Goal: Task Accomplishment & Management: Use online tool/utility

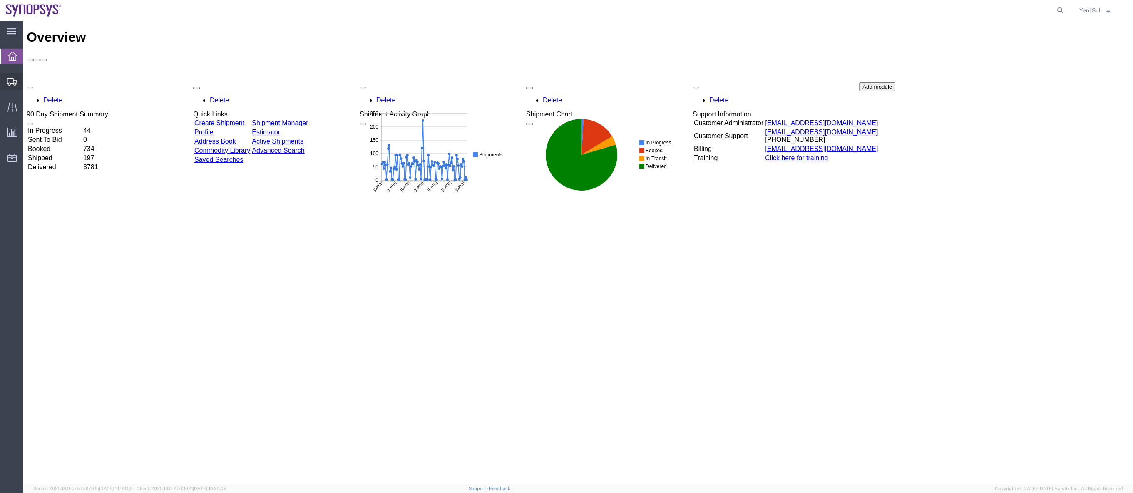
drag, startPoint x: 42, startPoint y: 94, endPoint x: 58, endPoint y: 95, distance: 16.7
click at [0, 0] on span "Shipment Manager" at bounding box center [0, 0] width 0 height 0
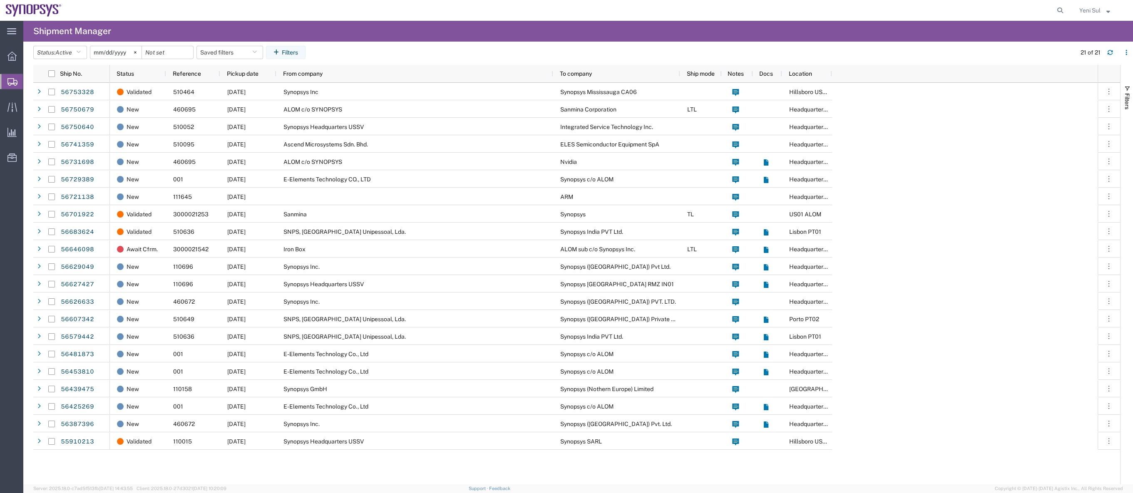
click at [1059, 11] on icon at bounding box center [1060, 11] width 12 height 12
click at [1019, 11] on input "search" at bounding box center [927, 10] width 253 height 20
paste input "56741359"
type input "56741359"
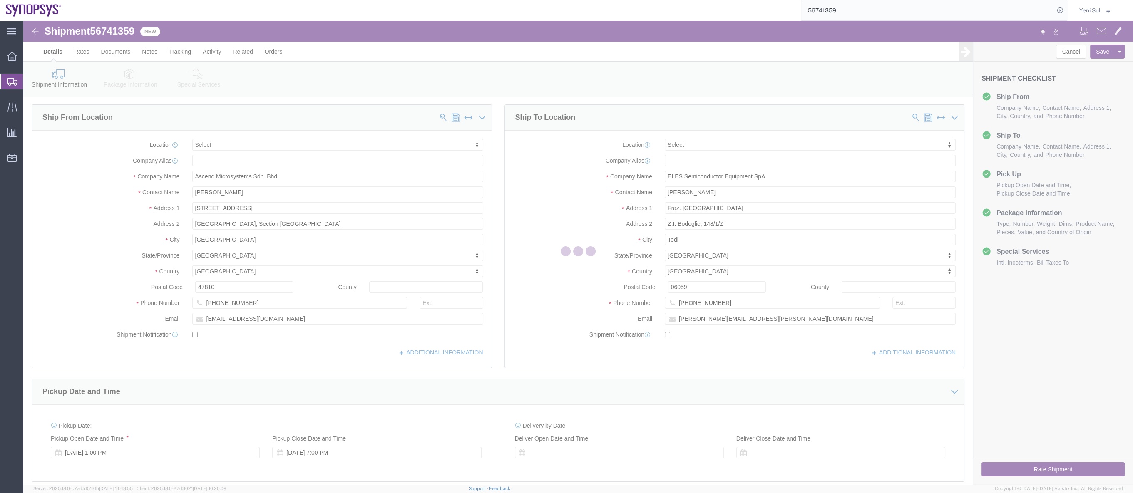
select select
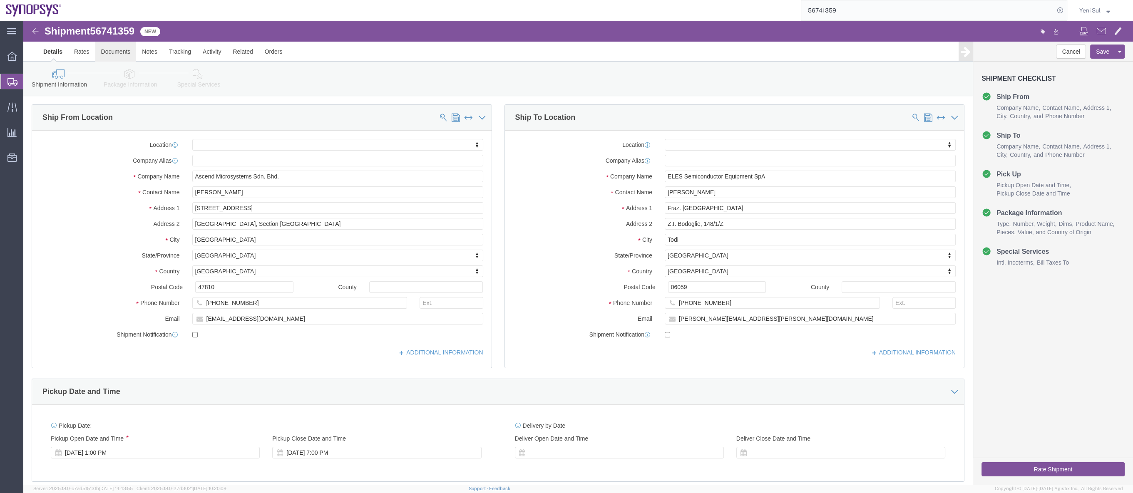
click link "Documents"
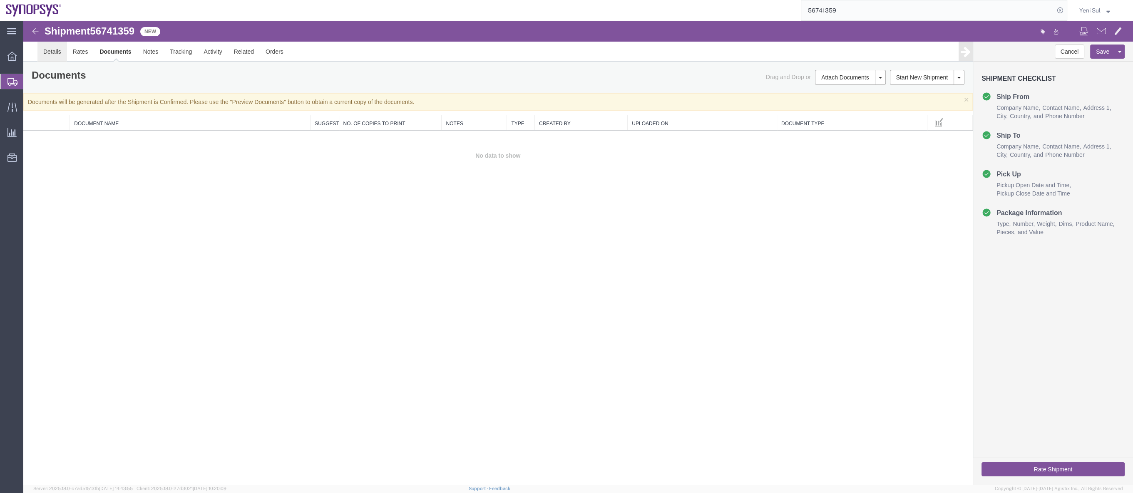
click at [50, 54] on link "Details" at bounding box center [52, 52] width 30 height 20
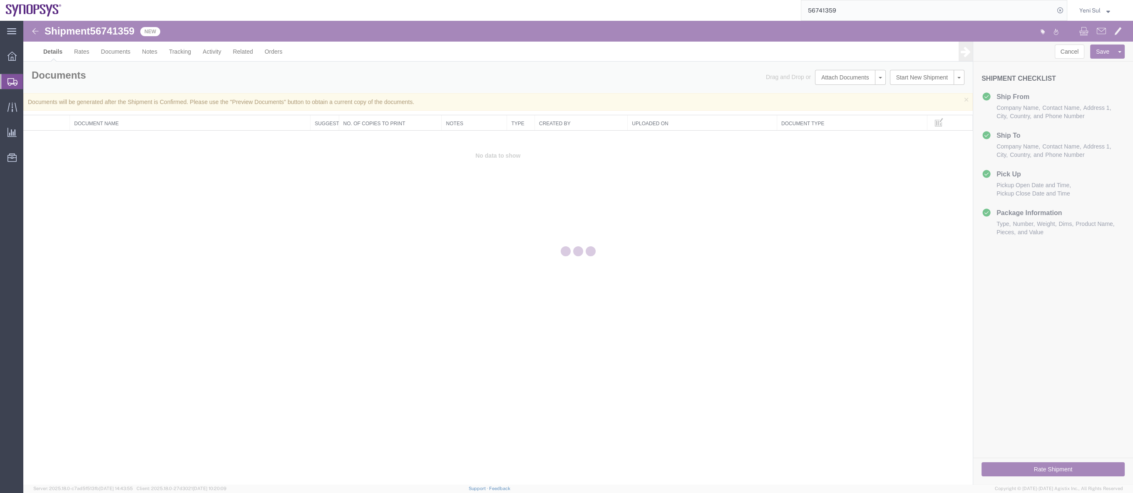
click at [211, 50] on div at bounding box center [578, 253] width 1110 height 464
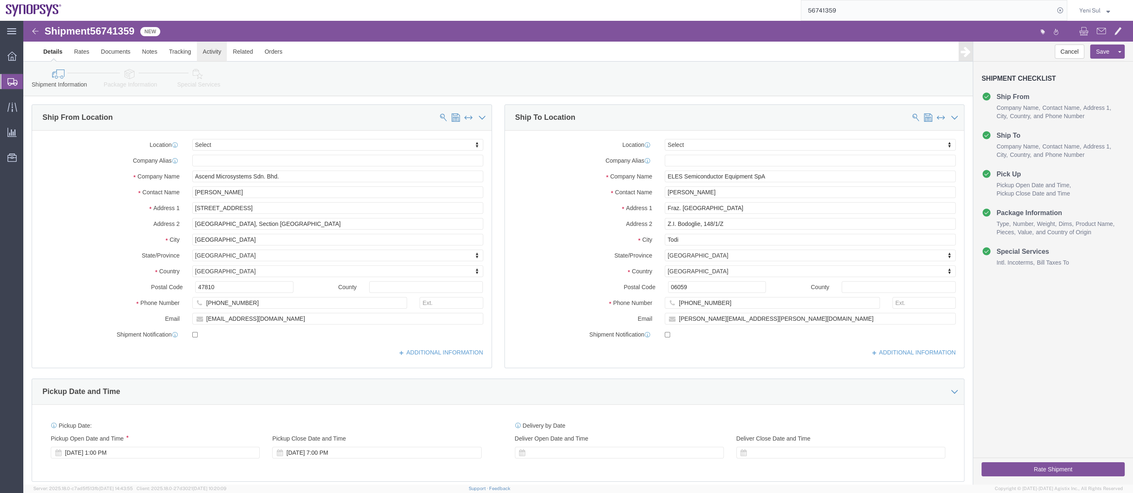
click link "Activity"
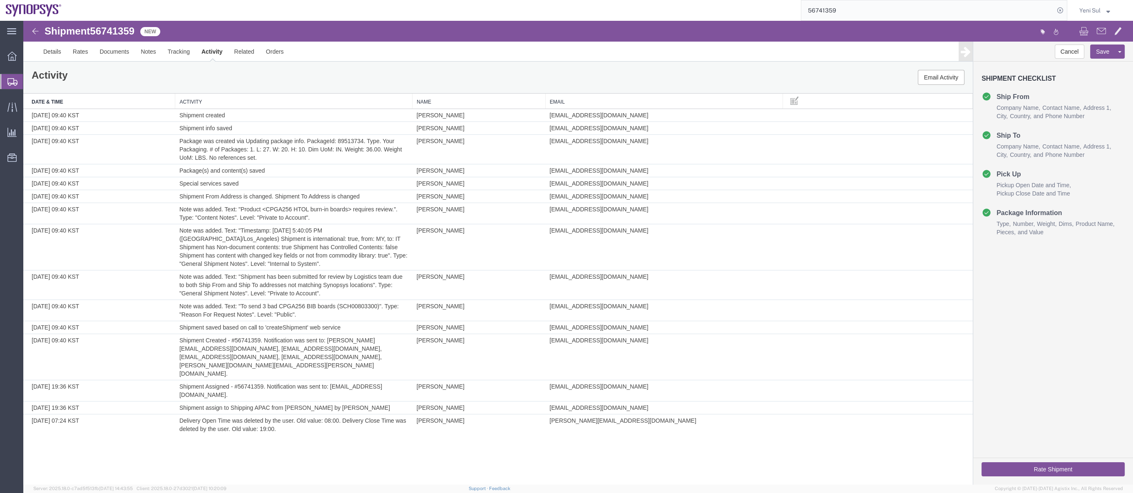
click at [402, 444] on div "Shipment 56741359 15 of 15 New Details Rates Documents Notes Tracking Activity …" at bounding box center [578, 253] width 1110 height 464
click at [352, 432] on div "Shipment 56741359 15 of 15 New Details Rates Documents Notes Tracking Activity …" at bounding box center [578, 253] width 1110 height 464
click at [251, 440] on div "Shipment 56741359 15 of 15 New Details Rates Documents Notes Tracking Activity …" at bounding box center [578, 253] width 1110 height 464
click at [42, 50] on link "Details" at bounding box center [52, 52] width 30 height 20
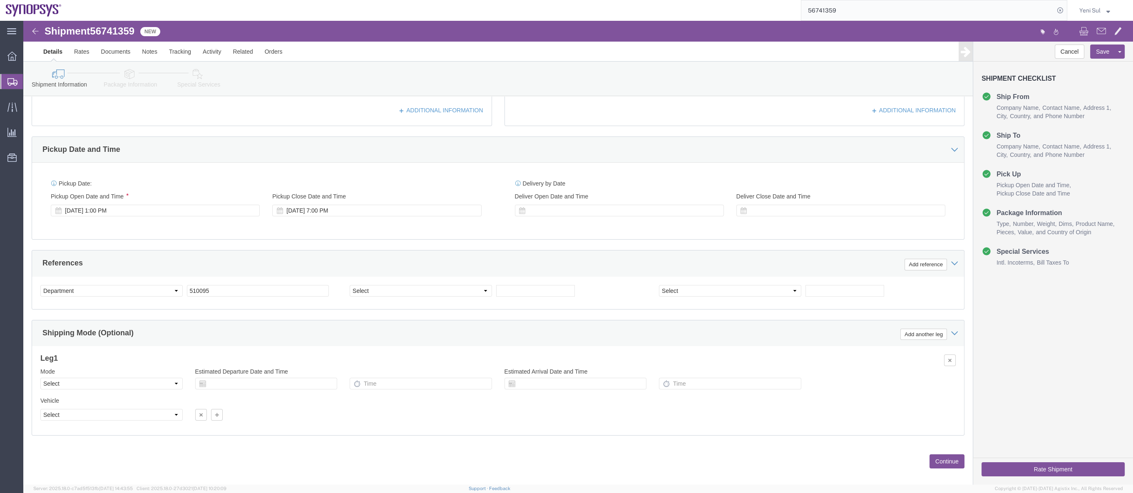
scroll to position [251, 0]
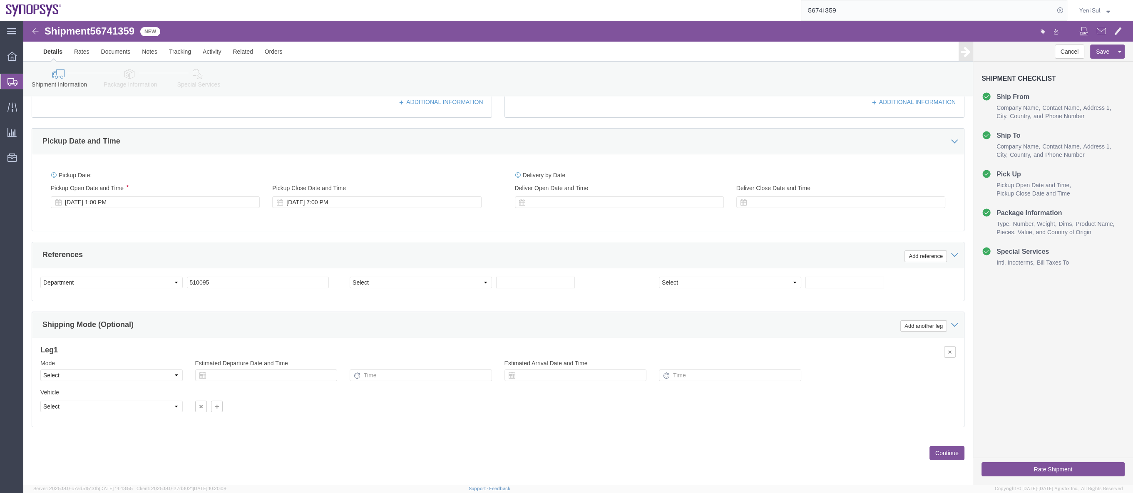
click button "Continue"
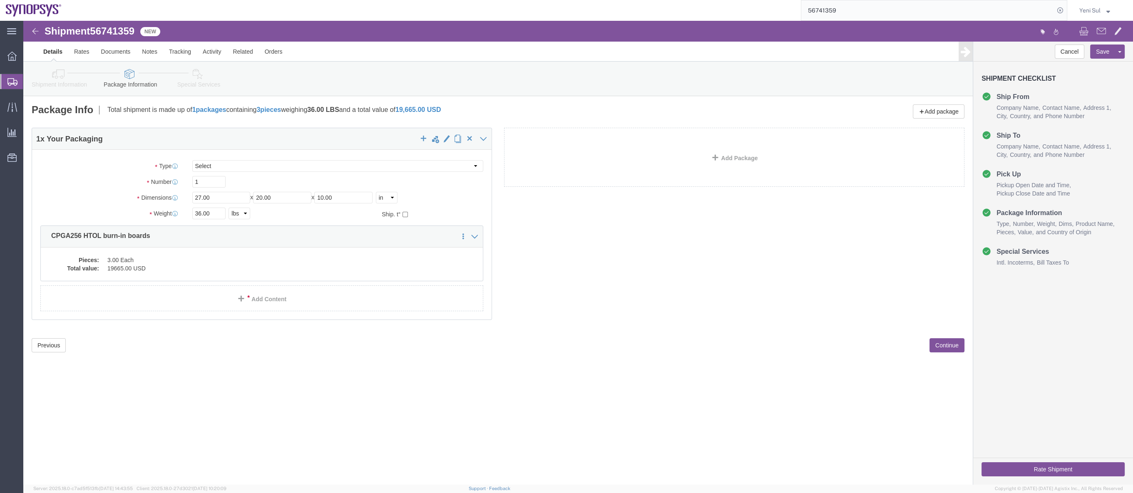
click div "Please fix the following errors Ship From Location Location Select Select My Pr…"
click dd "3.00 Each"
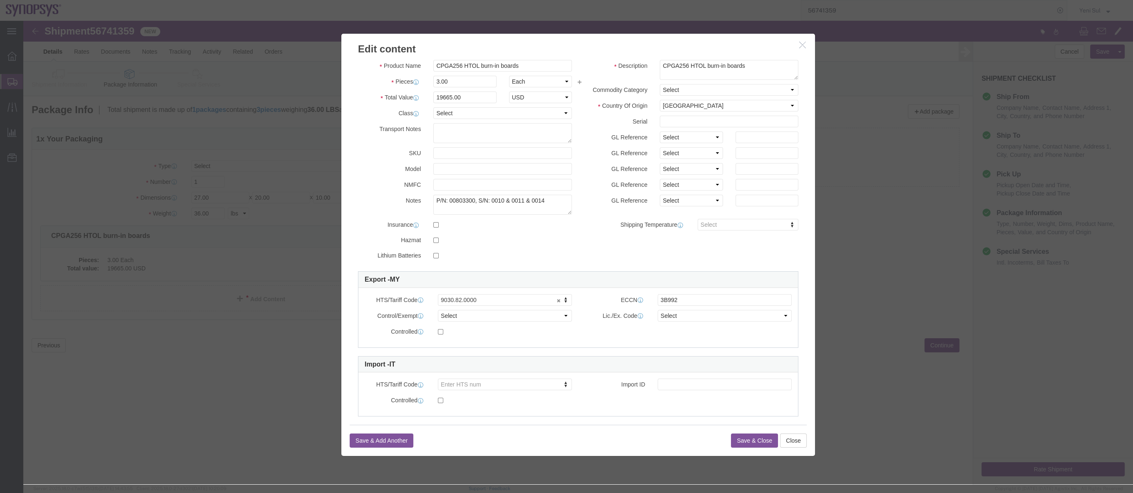
scroll to position [29, 0]
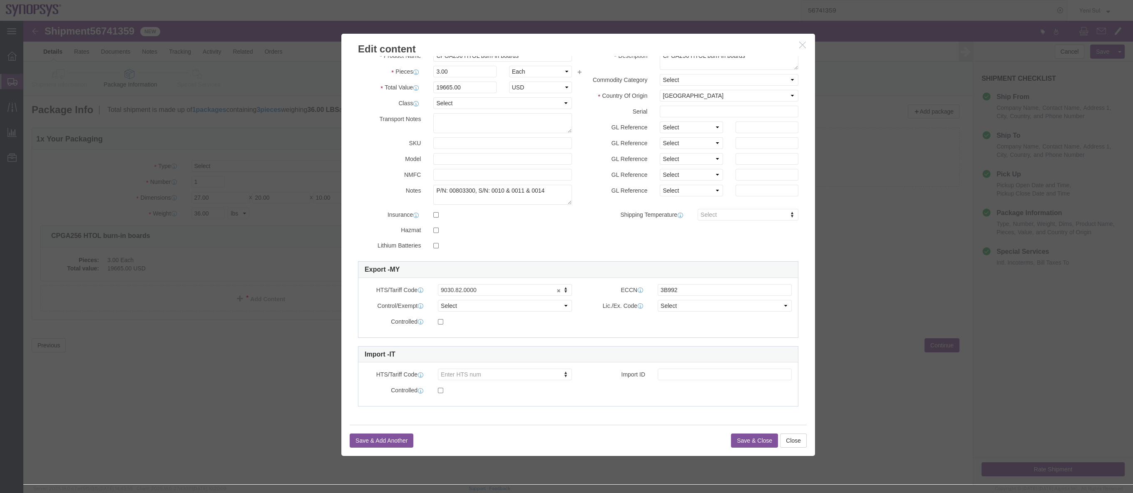
click button "Save & Close"
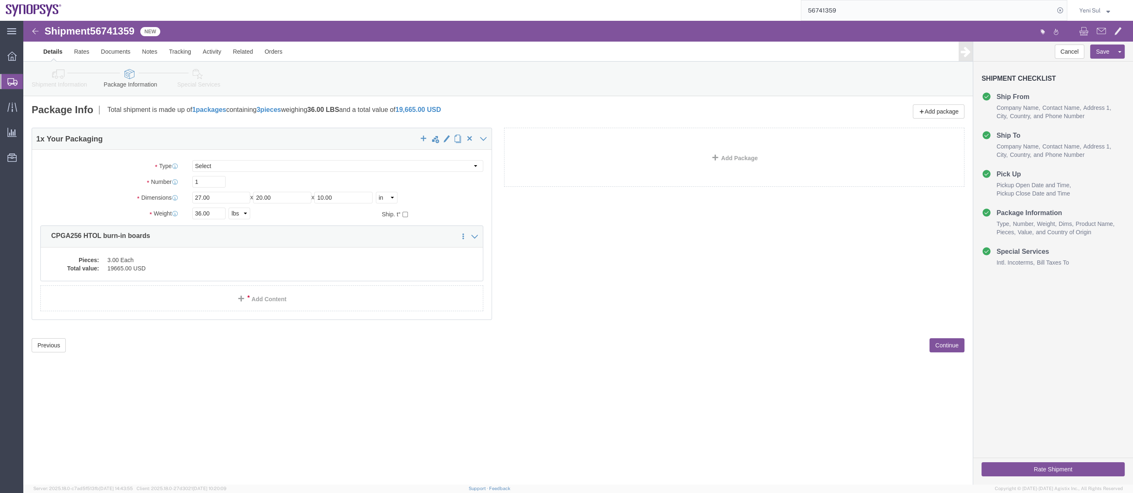
click button "Continue"
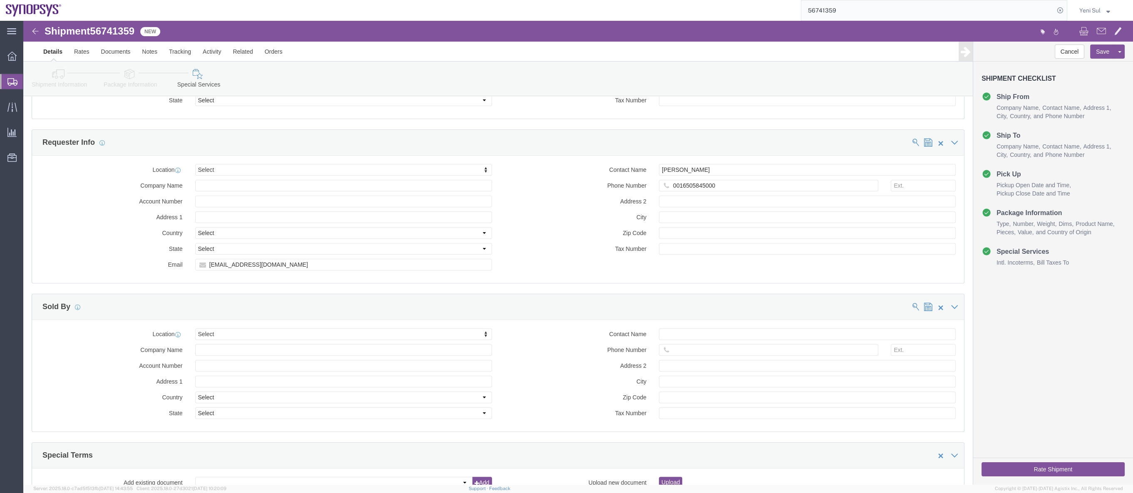
scroll to position [740, 0]
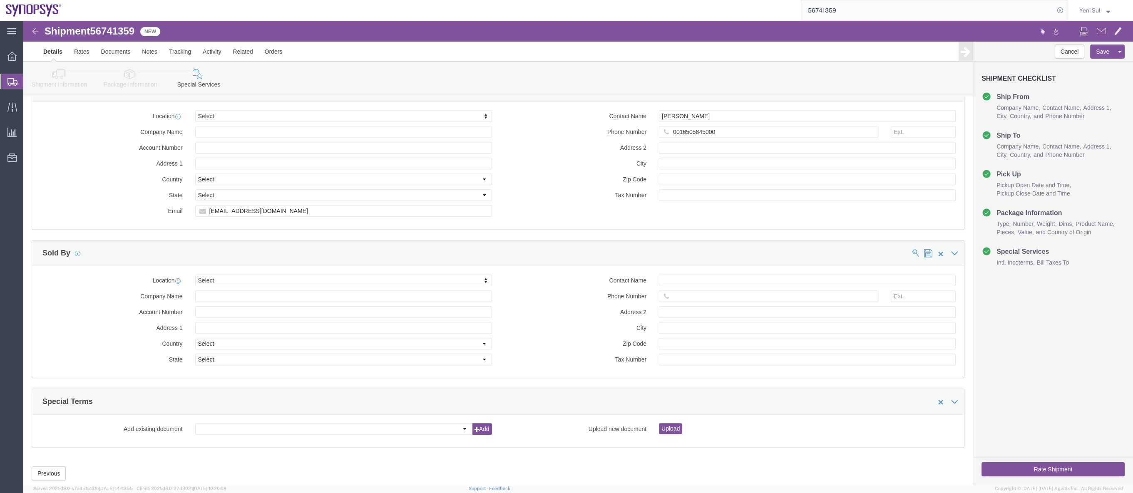
click button "Rate Shipment"
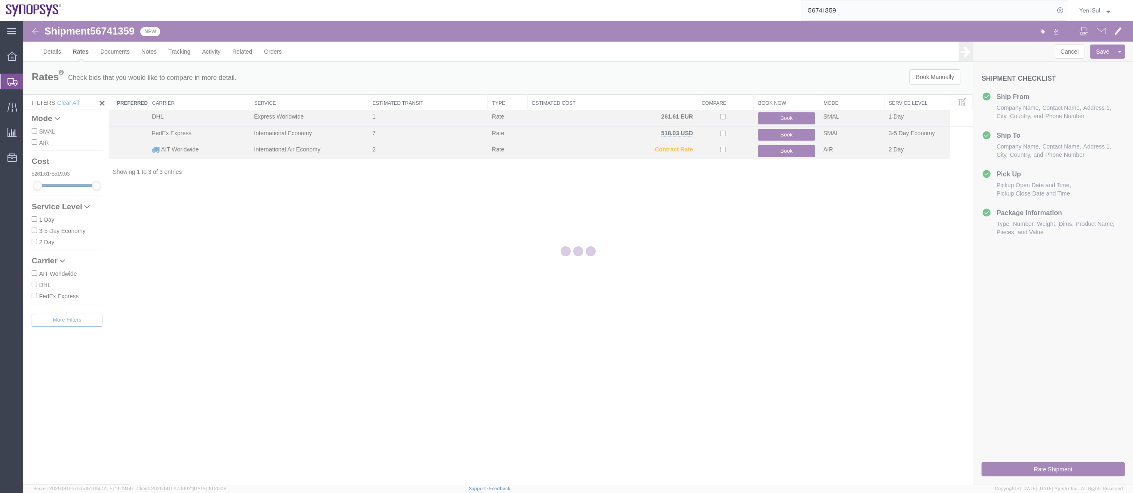
scroll to position [0, 0]
click at [434, 351] on div at bounding box center [578, 253] width 1110 height 464
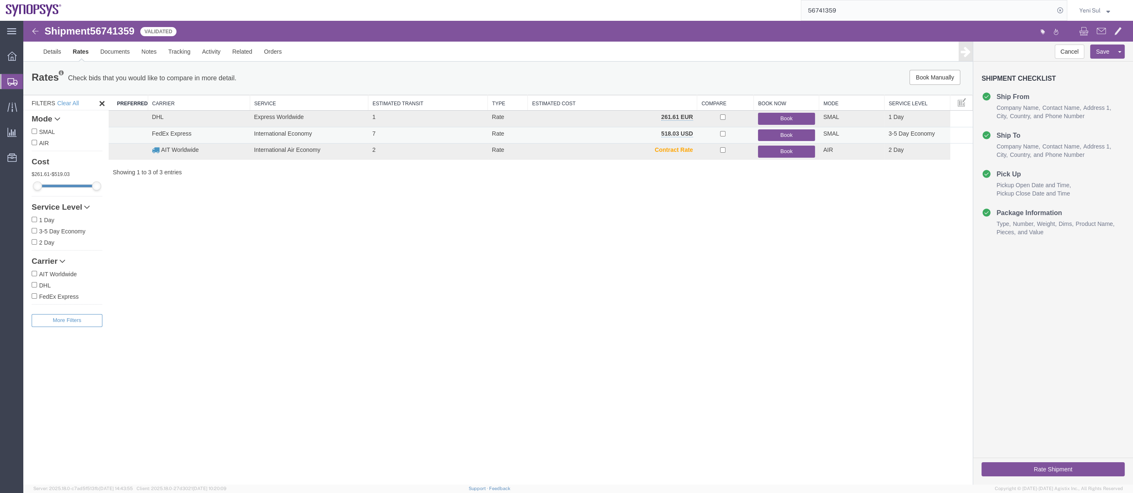
click at [781, 138] on button "Book" at bounding box center [786, 135] width 57 height 12
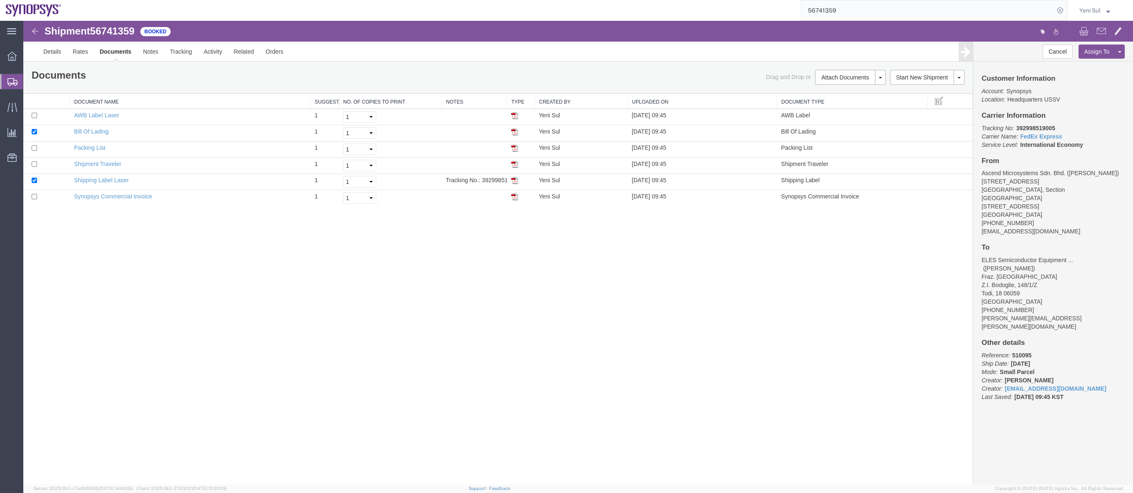
click at [438, 383] on div "Shipment 56741359 6 of 6 Booked Details Rates Documents Notes Tracking Activity…" at bounding box center [578, 253] width 1110 height 464
click at [62, 54] on link "Details" at bounding box center [52, 52] width 30 height 20
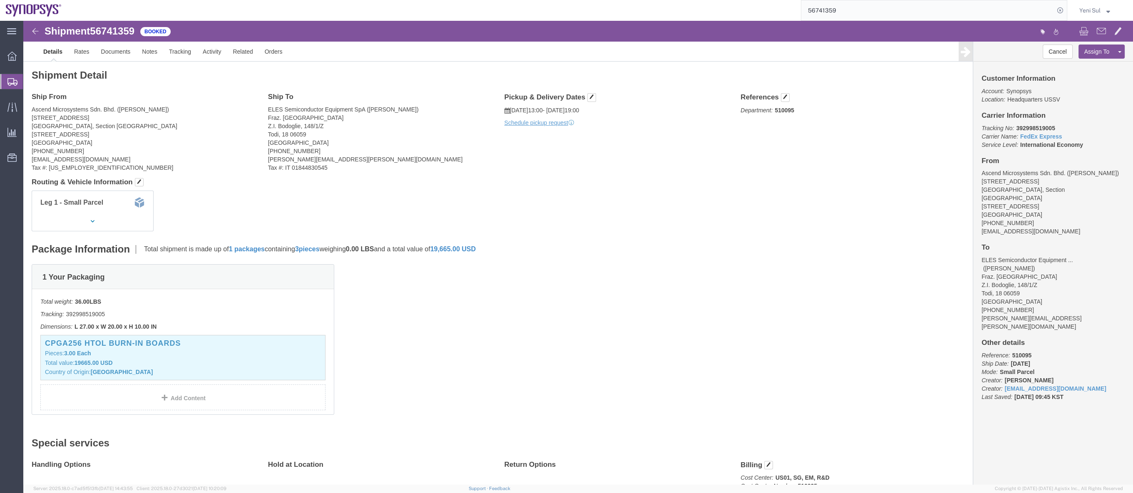
drag, startPoint x: 538, startPoint y: 204, endPoint x: 542, endPoint y: 121, distance: 83.8
click div "Leg 1 - Small Parcel"
click link "Schedule pickup request"
click div "Package Information Total shipment is made up of 1 packages containing 3 pieces…"
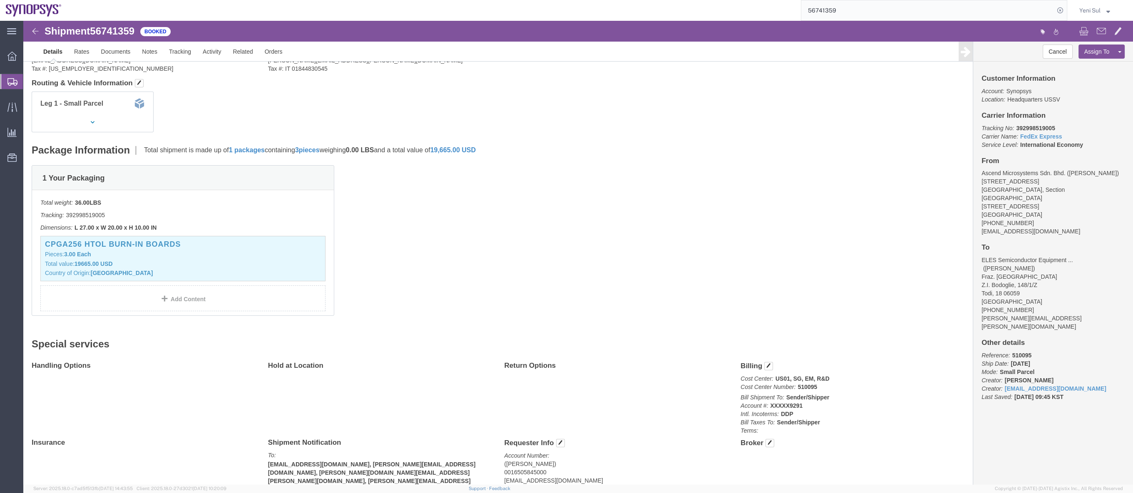
scroll to position [153, 0]
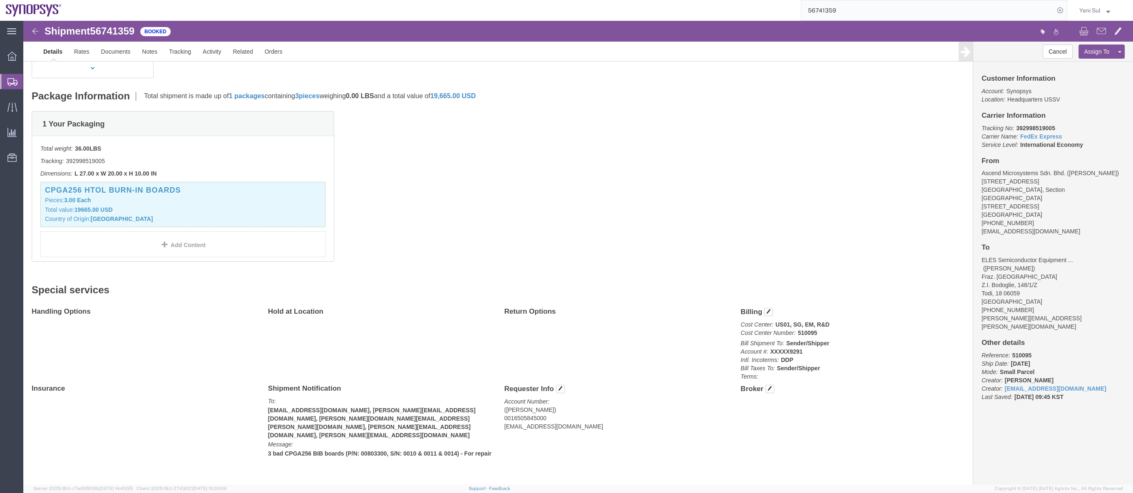
click div "1 Your Packaging Total weight: 36.00 LBS Tracking: 392998519005 Dimensions: L 2…"
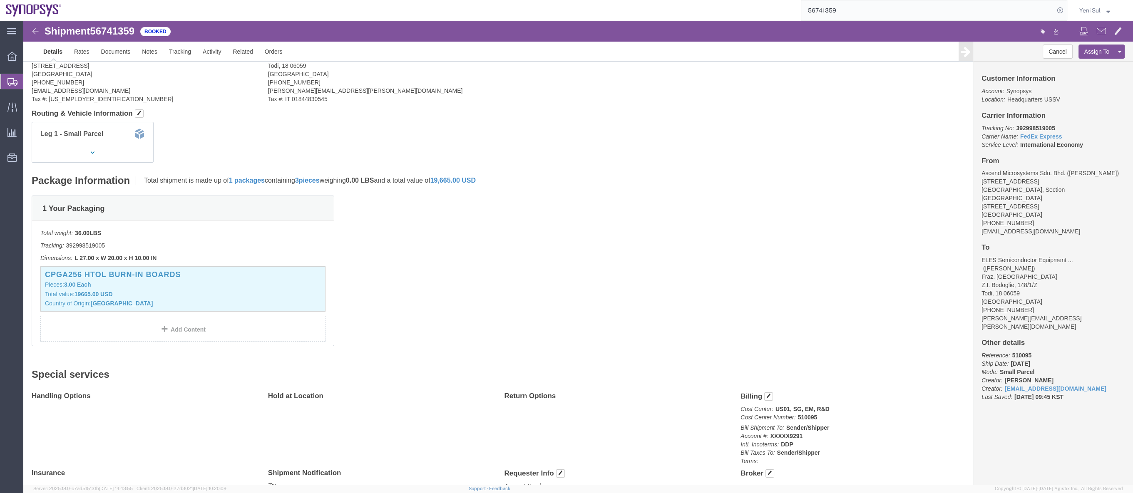
scroll to position [0, 0]
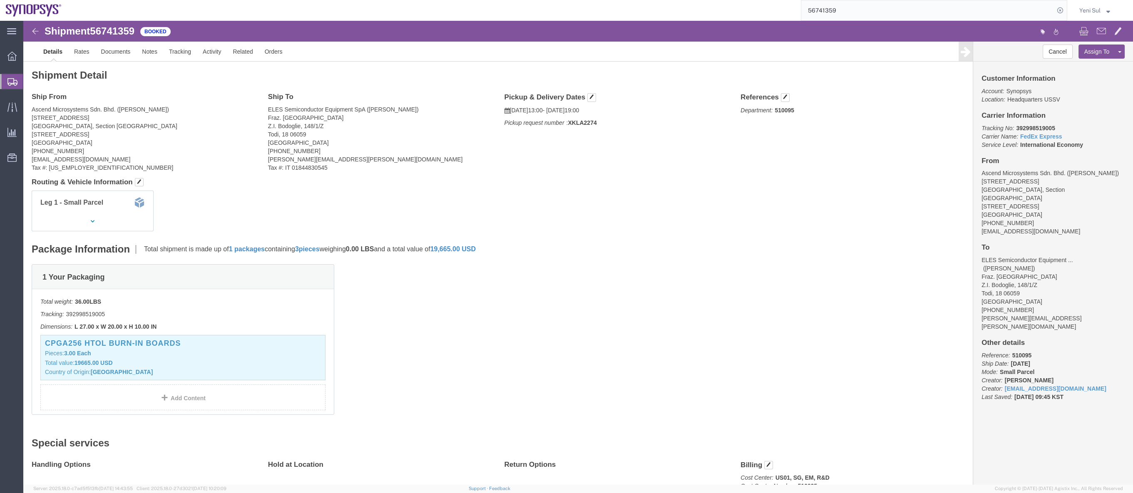
click div "Leg 1 - Small Parcel"
click at [0, 0] on span "Shipment Manager" at bounding box center [0, 0] width 0 height 0
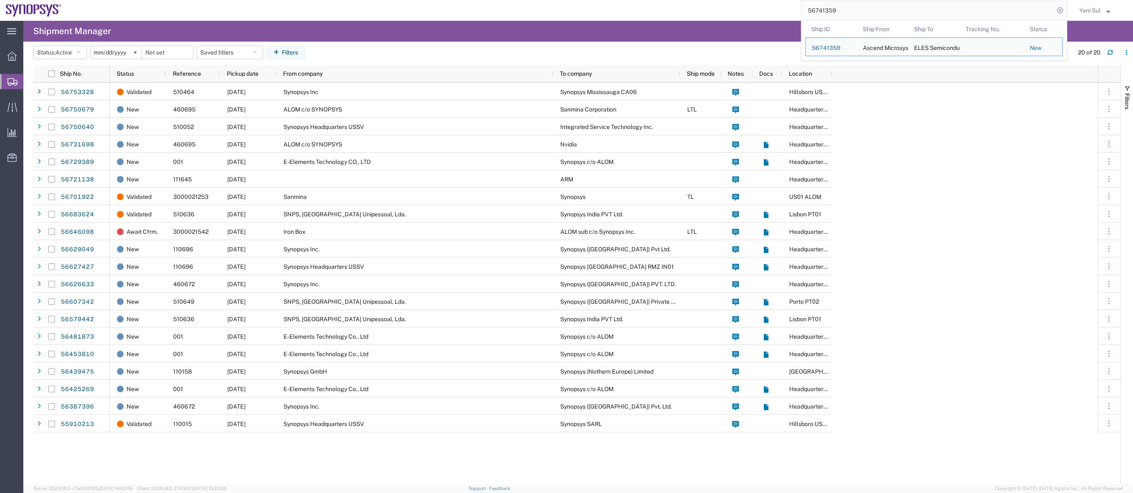
drag, startPoint x: 778, startPoint y: -1, endPoint x: 756, endPoint y: -2, distance: 21.7
click at [756, 0] on html "main_menu Created with Sketch. Collapse Menu Overview Shipments Shipment Manage…" at bounding box center [566, 246] width 1133 height 493
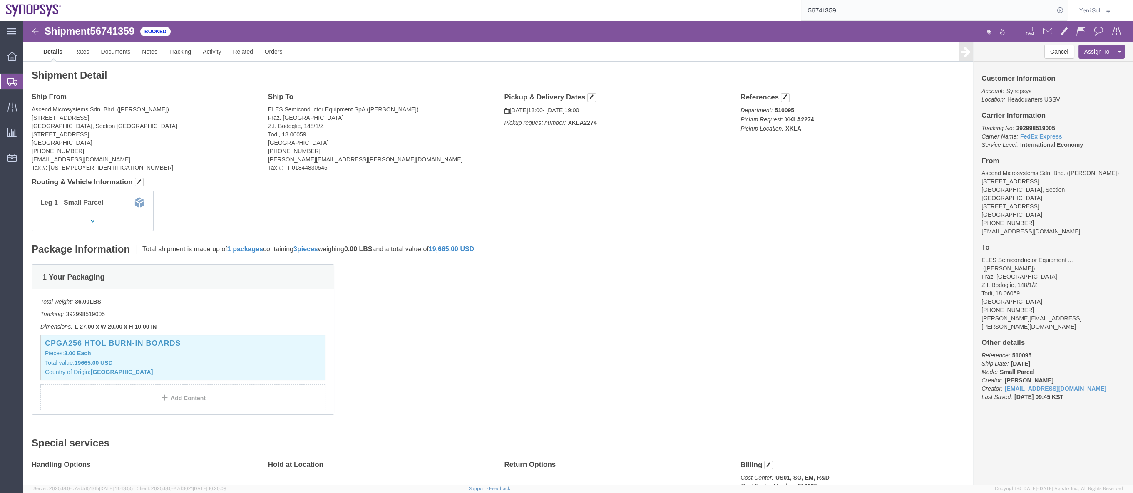
click div "1 Your Packaging Total weight: 36.00 LBS Tracking: 392998519005 Dimensions: L 2…"
click div "Leg 1 - Small Parcel"
click at [0, 0] on span "Shipment Manager" at bounding box center [0, 0] width 0 height 0
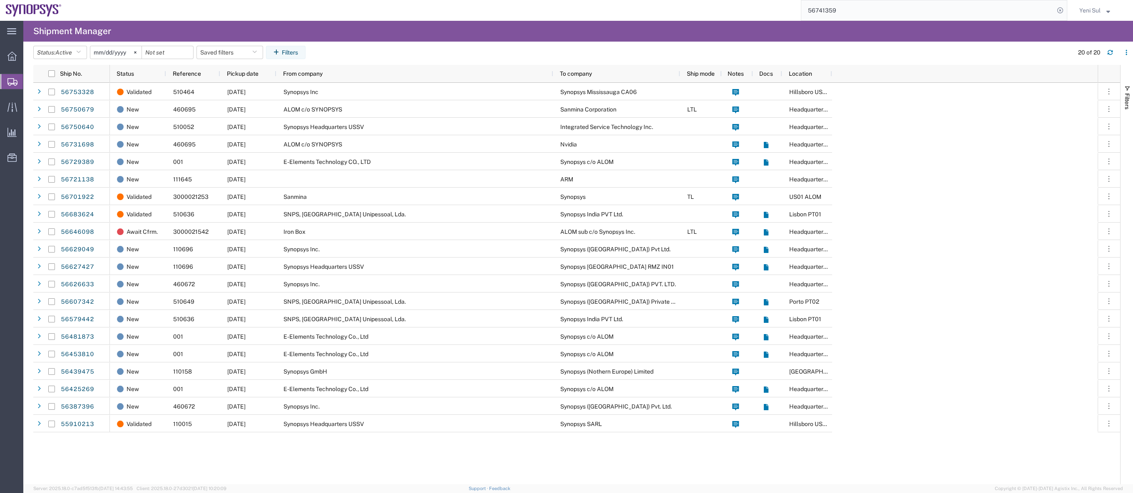
drag, startPoint x: 313, startPoint y: 477, endPoint x: 260, endPoint y: 175, distance: 306.9
click at [313, 476] on div "Validated 510464 [DATE] Synopsys Inc Synopsys [GEOGRAPHIC_DATA] CA06 [GEOGRAPHI…" at bounding box center [604, 284] width 988 height 402
drag, startPoint x: 670, startPoint y: 7, endPoint x: 672, endPoint y: 0, distance: 7.8
click at [659, 7] on div "56741359" at bounding box center [567, 10] width 1000 height 21
paste input "661628"
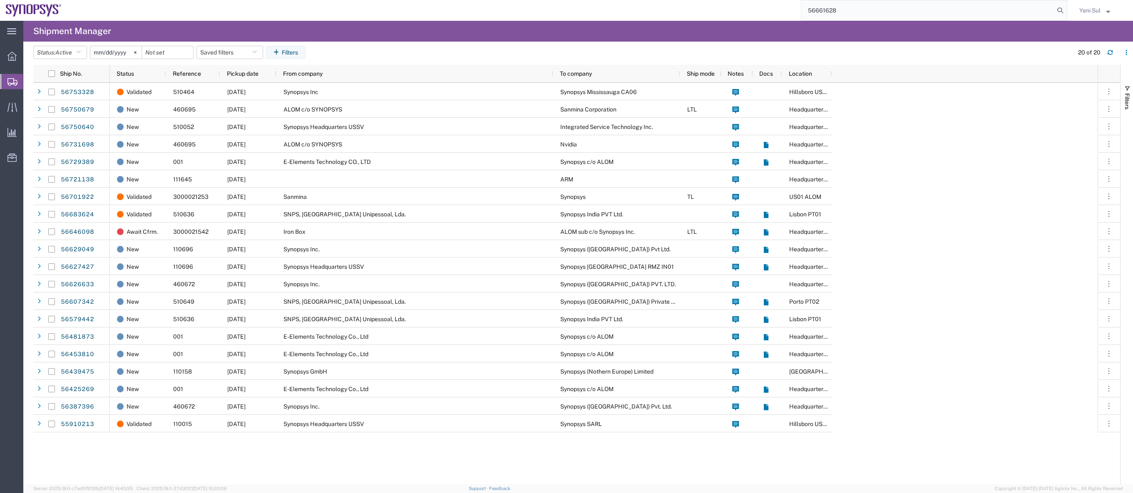
type input "56661628"
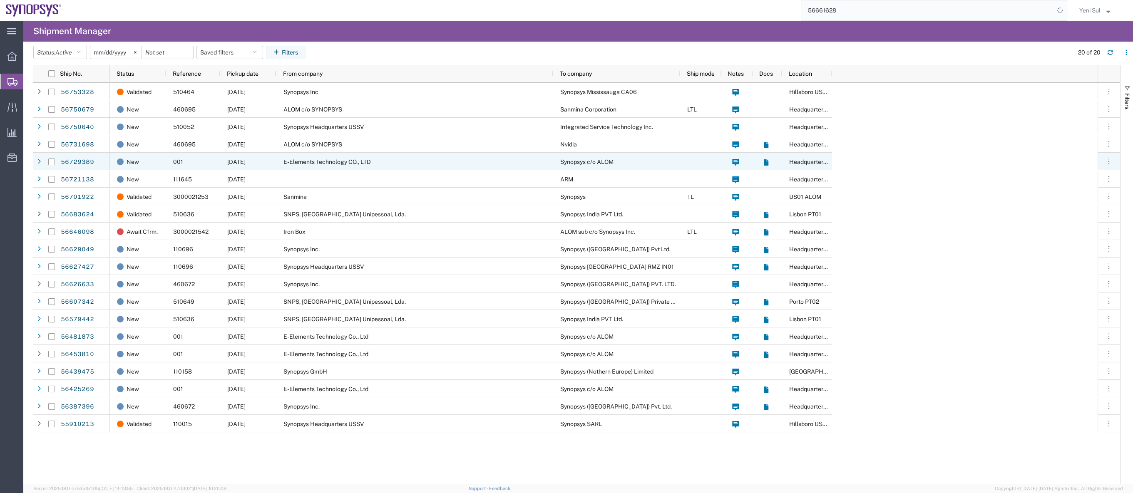
click at [373, 159] on div "E-Elements Technology CO., LTD" at bounding box center [414, 161] width 277 height 17
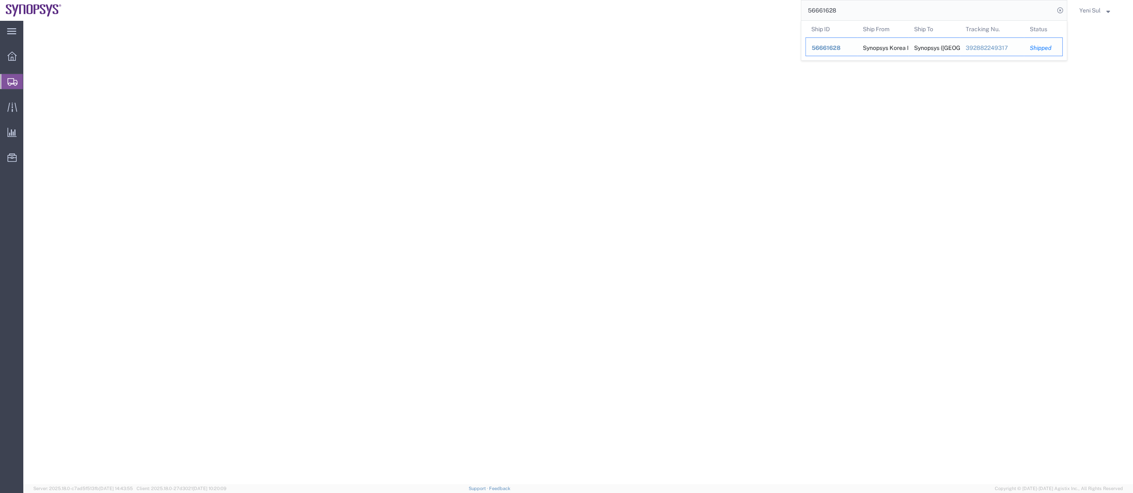
click at [834, 46] on span "56661628" at bounding box center [826, 48] width 29 height 7
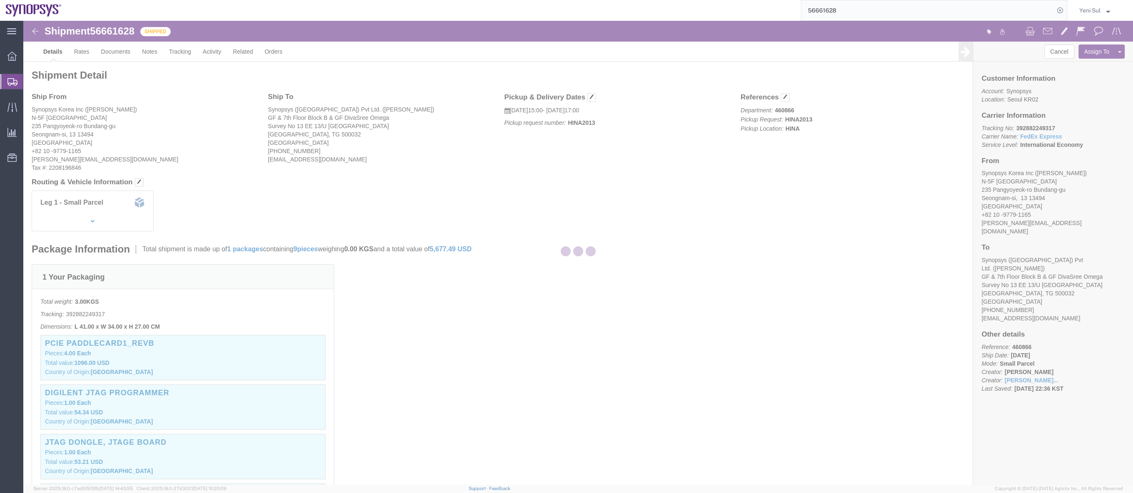
drag, startPoint x: 646, startPoint y: 215, endPoint x: 549, endPoint y: 164, distance: 109.5
click at [648, 215] on div at bounding box center [578, 253] width 1110 height 464
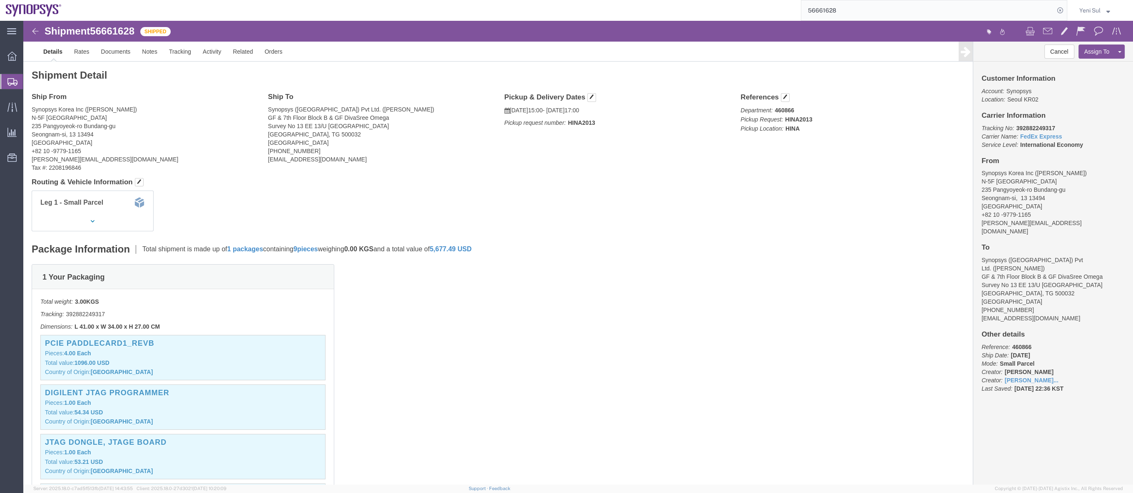
click b "392882249317"
copy b "392882249317"
drag, startPoint x: 605, startPoint y: 351, endPoint x: 592, endPoint y: 314, distance: 39.0
click div "1 Your Packaging Total weight: 3.00 KGS Tracking: 392882249317 Dimensions: L 41…"
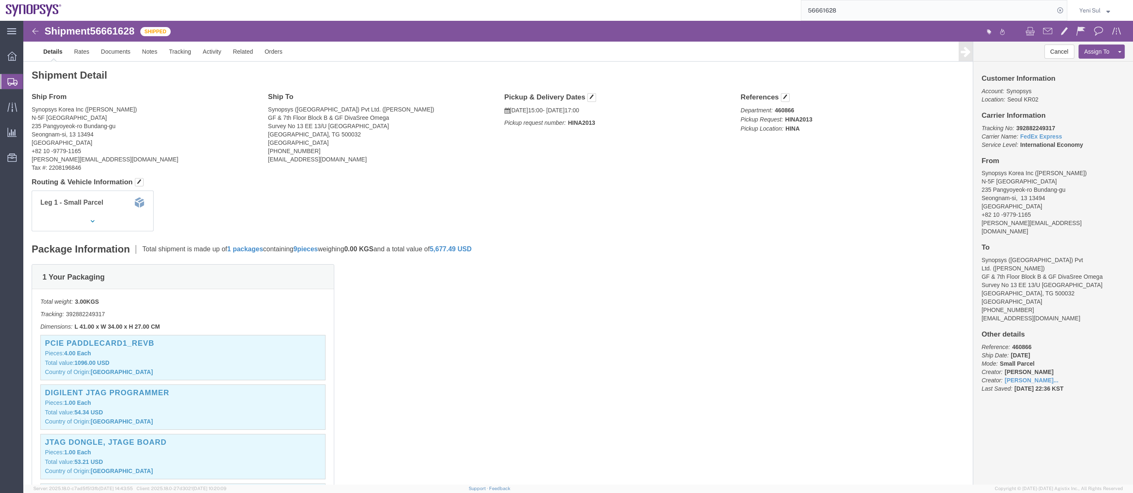
drag, startPoint x: 656, startPoint y: 261, endPoint x: 650, endPoint y: 276, distance: 16.8
click div "1 Your Packaging Total weight: 3.00 KGS Tracking: 392882249317 Dimensions: L 41…"
drag, startPoint x: 626, startPoint y: 379, endPoint x: 617, endPoint y: 366, distance: 15.7
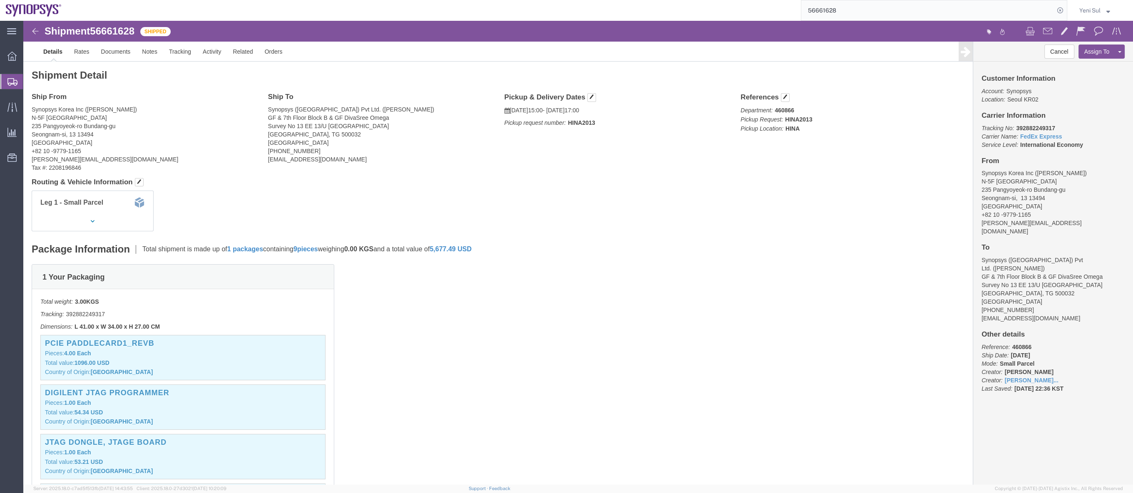
click div "1 Your Packaging Total weight: 3.00 KGS Tracking: 392882249317 Dimensions: L 41…"
click h4 "Routing & Vehicle Information"
click b "392882249317"
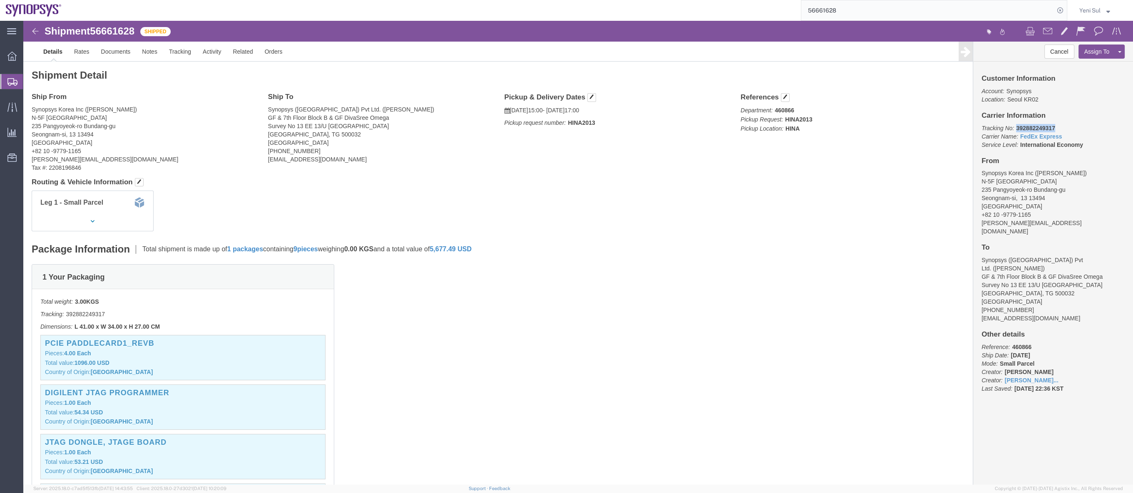
copy b "392882249317"
click div "Package Information Total shipment is made up of 1 packages containing 9 pieces…"
click div "1 Your Packaging Total weight: 3.00 KGS Tracking: 392882249317 Dimensions: L 41…"
click address "Synopsys Korea Inc ([PERSON_NAME]) [STREET_ADDRESS] +82 10 -9779-1165 [PERSON_N…"
click div "Leg 1 - Small Parcel"
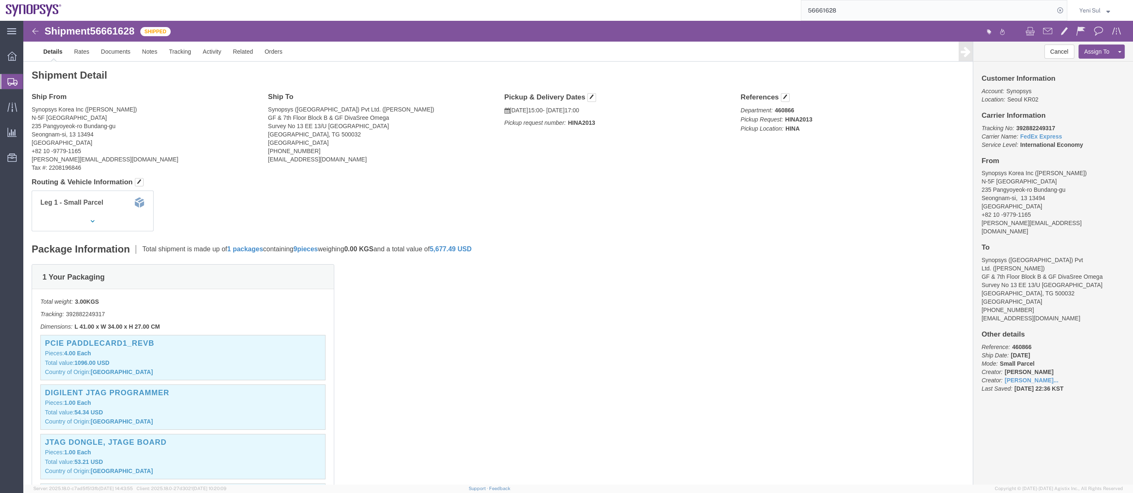
click div "Shipment Detail Ship From Synopsys Korea Inc ([PERSON_NAME]) [STREET_ADDRESS] +…"
click div "1 Your Packaging Total weight: 3.00 KGS Tracking: 392882249317 Dimensions: L 41…"
click link "Documents"
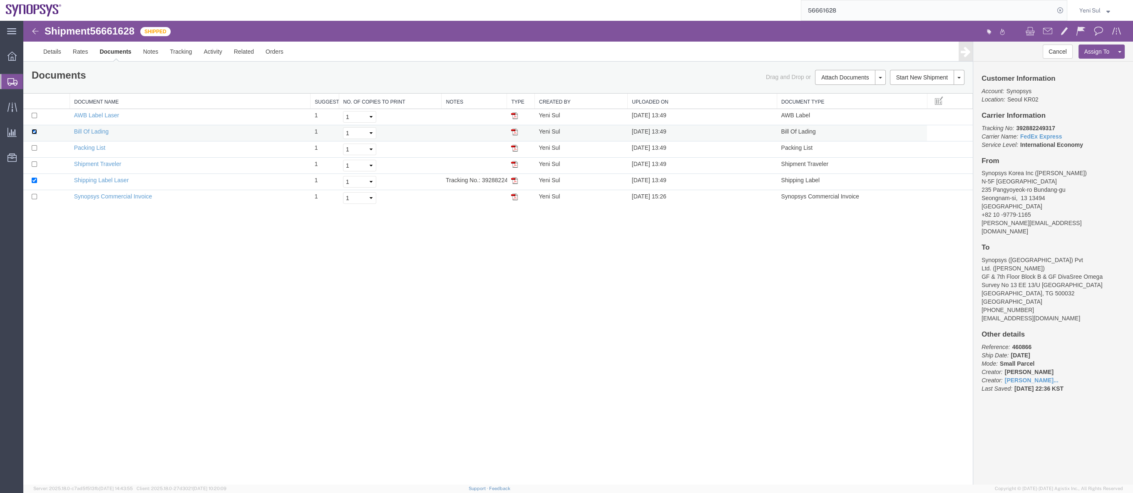
click at [34, 131] on input "checkbox" at bounding box center [34, 131] width 5 height 5
checkbox input "false"
click at [32, 196] on input "checkbox" at bounding box center [34, 196] width 5 height 5
checkbox input "true"
click at [32, 179] on input "checkbox" at bounding box center [34, 180] width 5 height 5
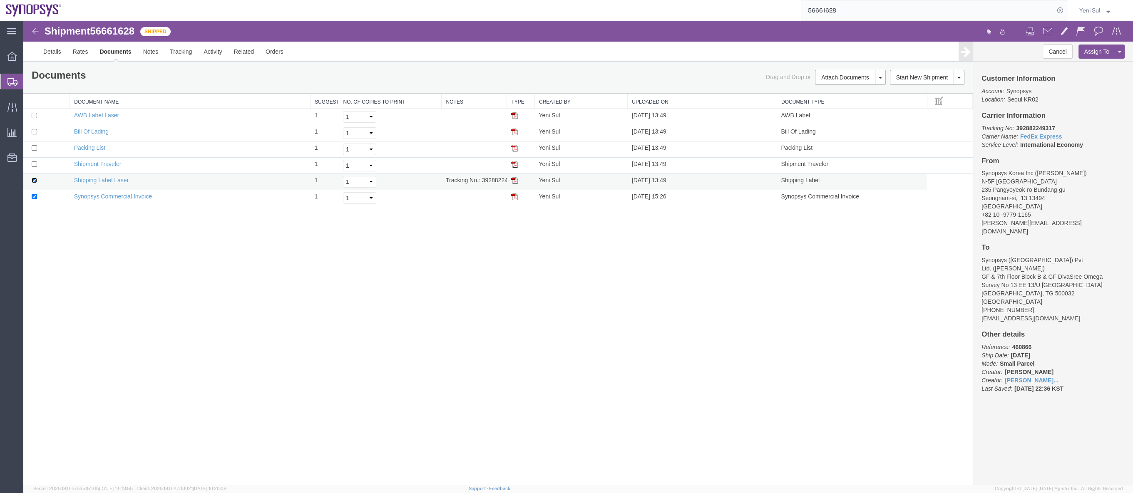
checkbox input "false"
click at [34, 149] on input "checkbox" at bounding box center [34, 147] width 5 height 5
checkbox input "true"
click at [858, 89] on link "Print Documents" at bounding box center [849, 91] width 72 height 12
click at [95, 306] on div "Shipment 56661628 6 of 6 Shipped Details Rates Documents Notes Tracking Activit…" at bounding box center [578, 253] width 1110 height 464
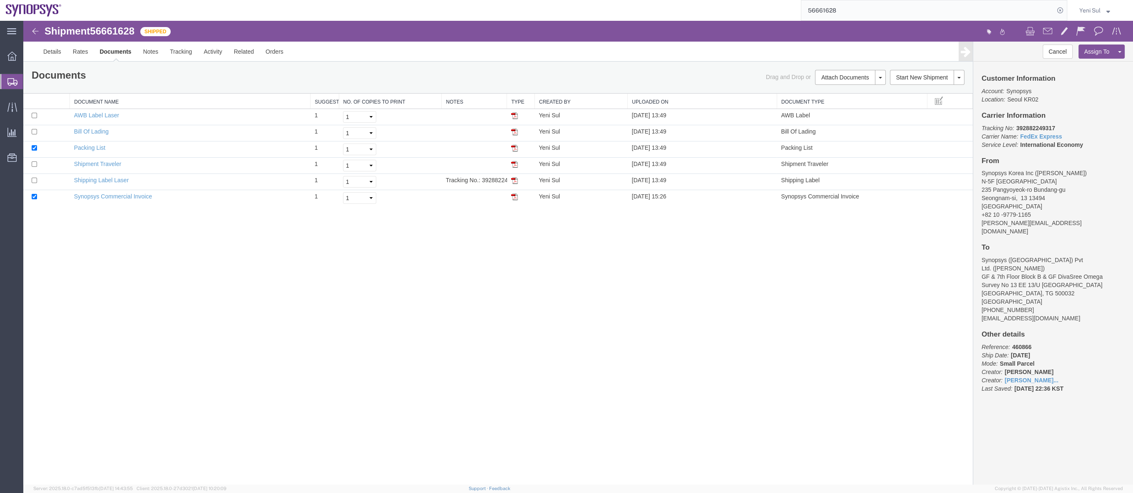
click at [0, 0] on span "Shipment Manager" at bounding box center [0, 0] width 0 height 0
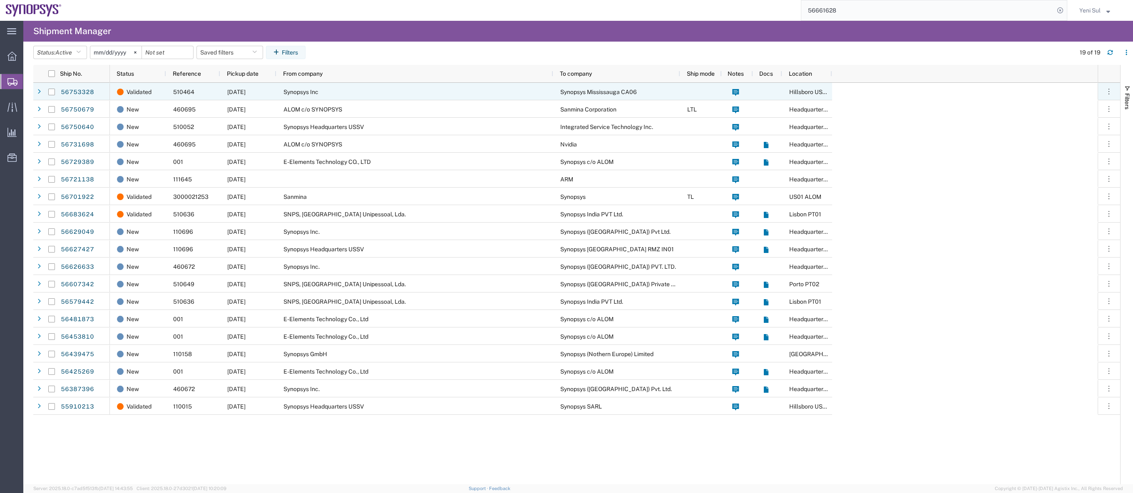
click at [326, 89] on div "Synopsys Inc" at bounding box center [414, 91] width 277 height 17
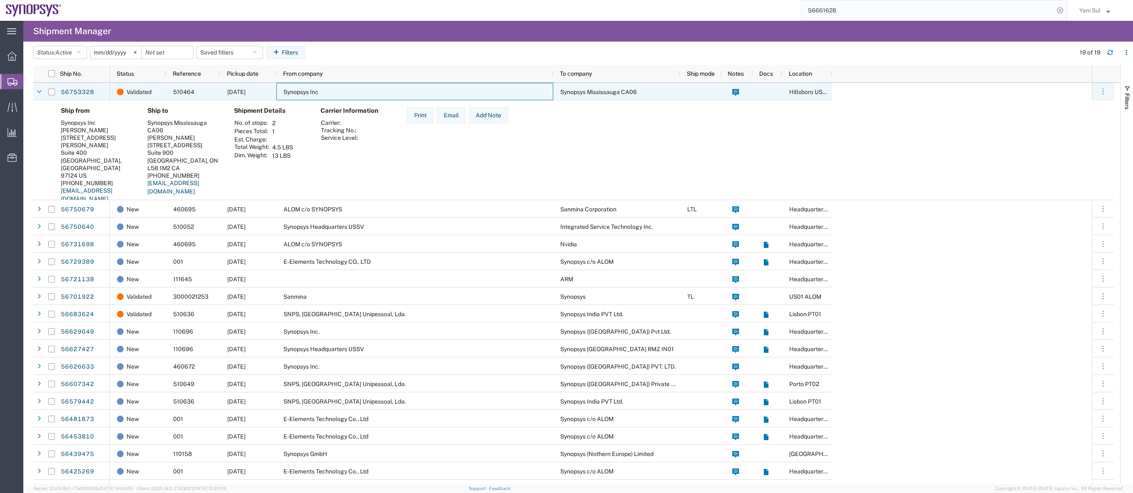
click at [326, 89] on div "Synopsys Inc" at bounding box center [414, 91] width 277 height 17
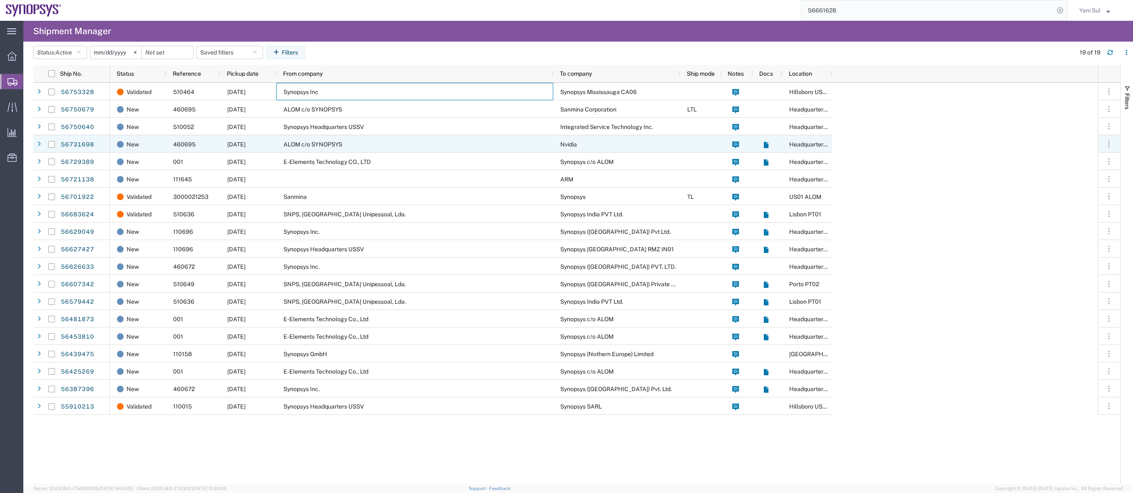
click at [332, 157] on div "E-Elements Technology CO., LTD" at bounding box center [414, 161] width 277 height 17
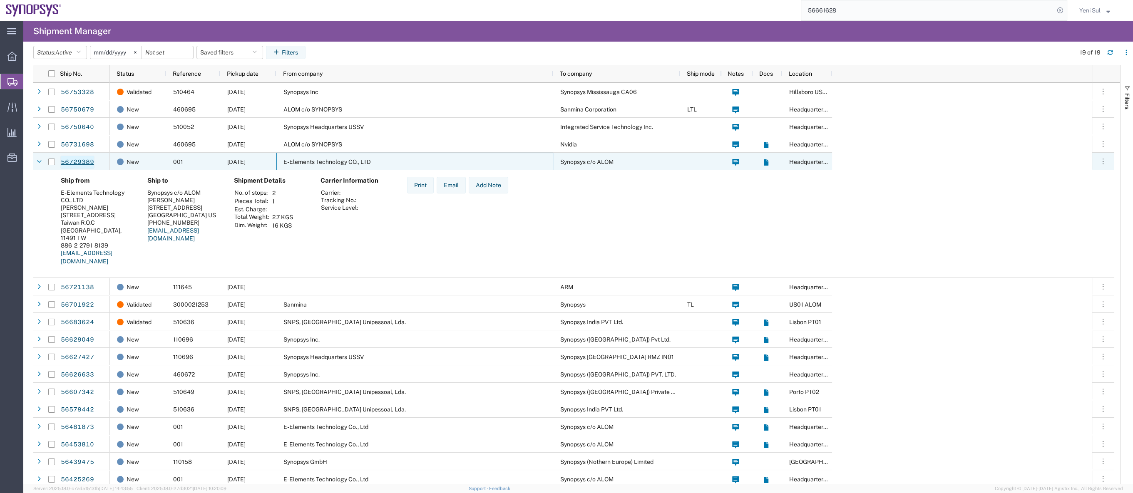
click at [83, 162] on link "56729389" at bounding box center [77, 162] width 34 height 13
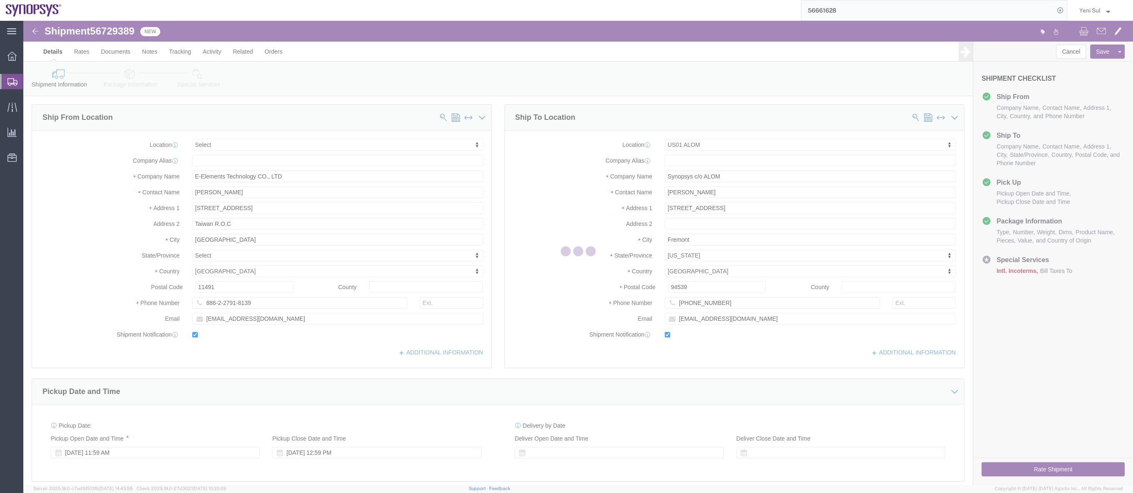
click at [114, 50] on div at bounding box center [578, 253] width 1110 height 464
select select
select select "65511"
click at [109, 56] on div at bounding box center [578, 253] width 1110 height 464
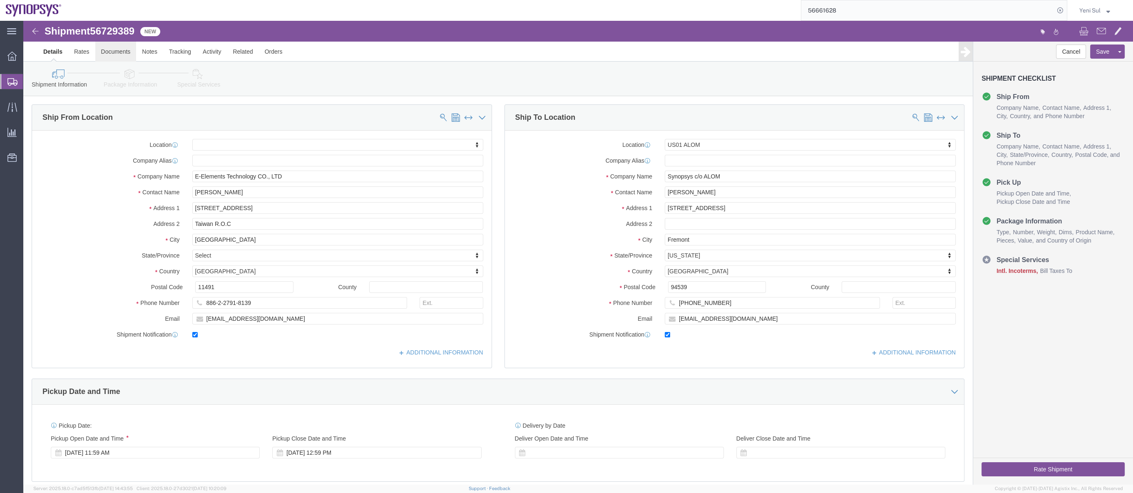
click link "Documents"
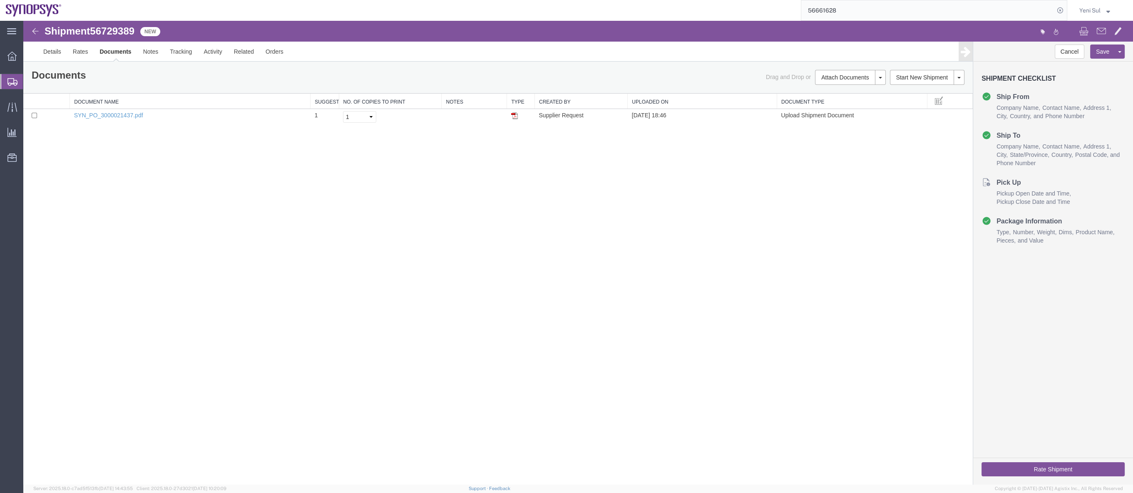
click at [308, 222] on div "Shipment 56729389 1 of 1 New Details Rates Documents Notes Tracking Activity Re…" at bounding box center [578, 253] width 1110 height 464
drag, startPoint x: 90, startPoint y: 112, endPoint x: 252, endPoint y: 23, distance: 185.6
click at [90, 112] on link "SYN_PO_3000021437.pdf" at bounding box center [108, 115] width 69 height 7
click at [50, 52] on link "Details" at bounding box center [52, 52] width 30 height 20
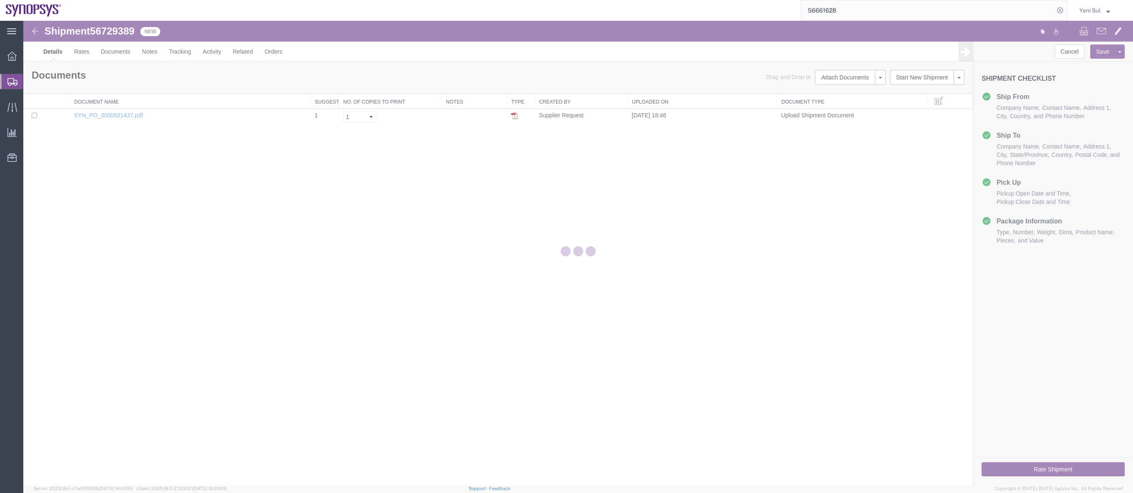
select select "65511"
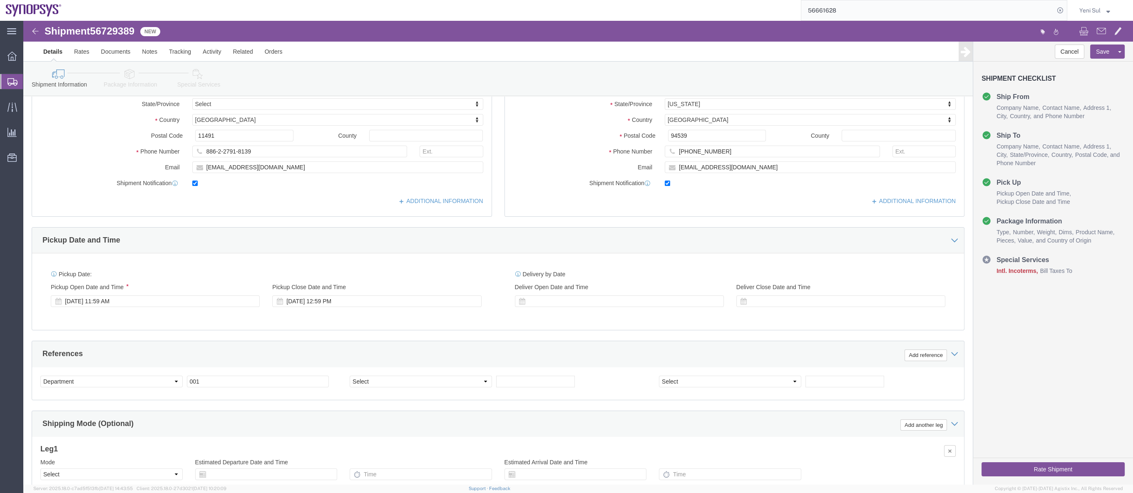
scroll to position [189, 0]
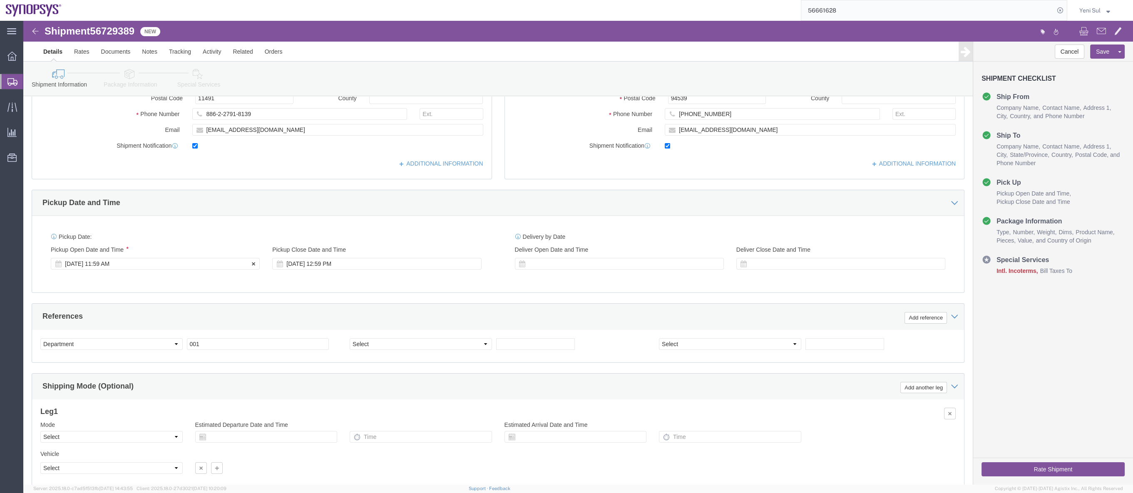
click div "[DATE] 11:59 AM"
type input "1:00 PM"
click button "Apply"
click div "[DATE] 2:00 PM"
type input "5:00 PM"
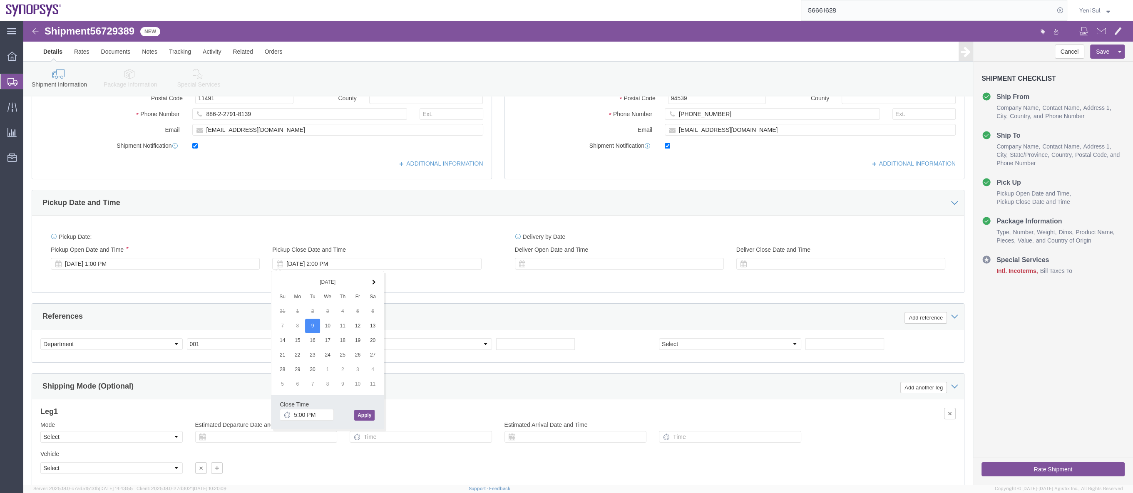
click button "Apply"
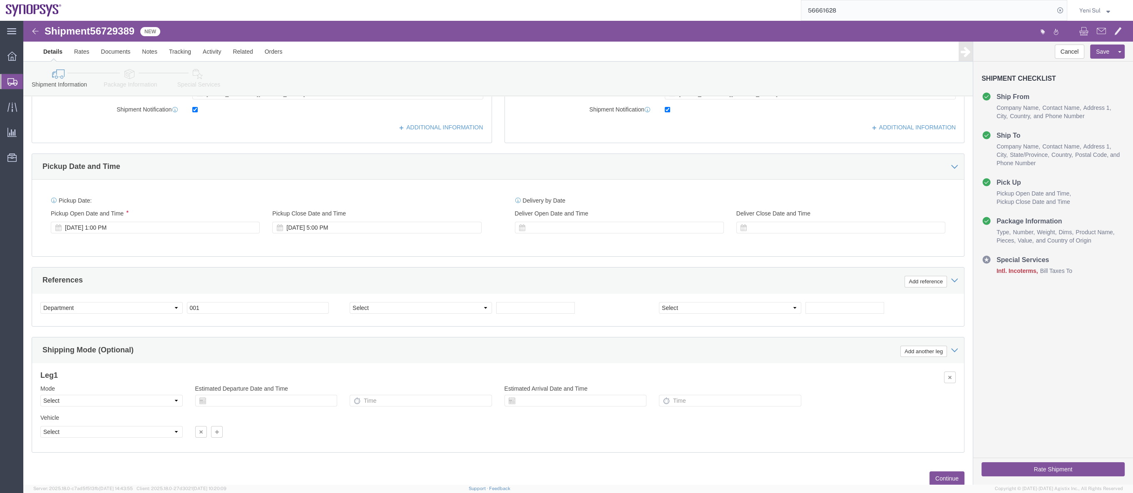
scroll to position [251, 0]
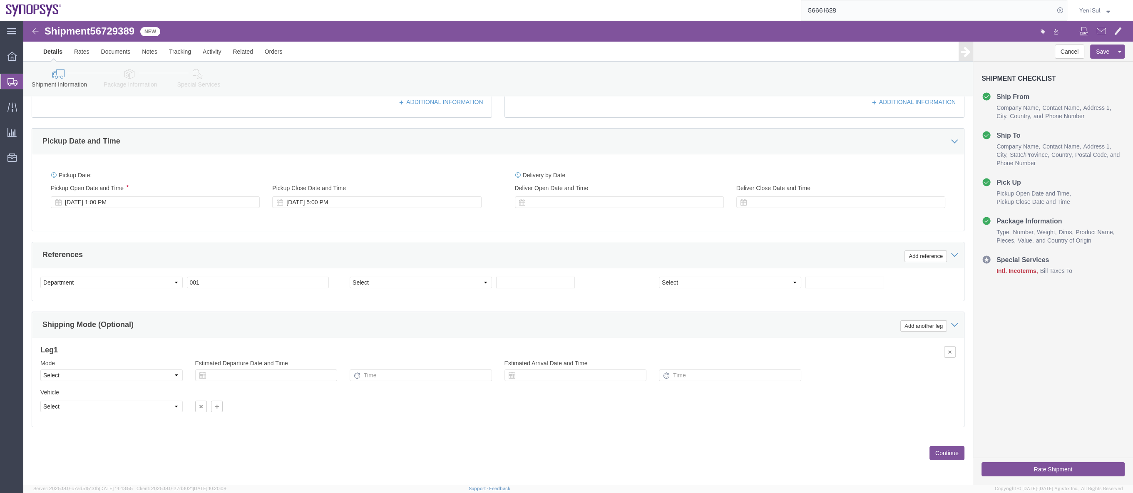
click div "Previous Continue"
click button "Continue"
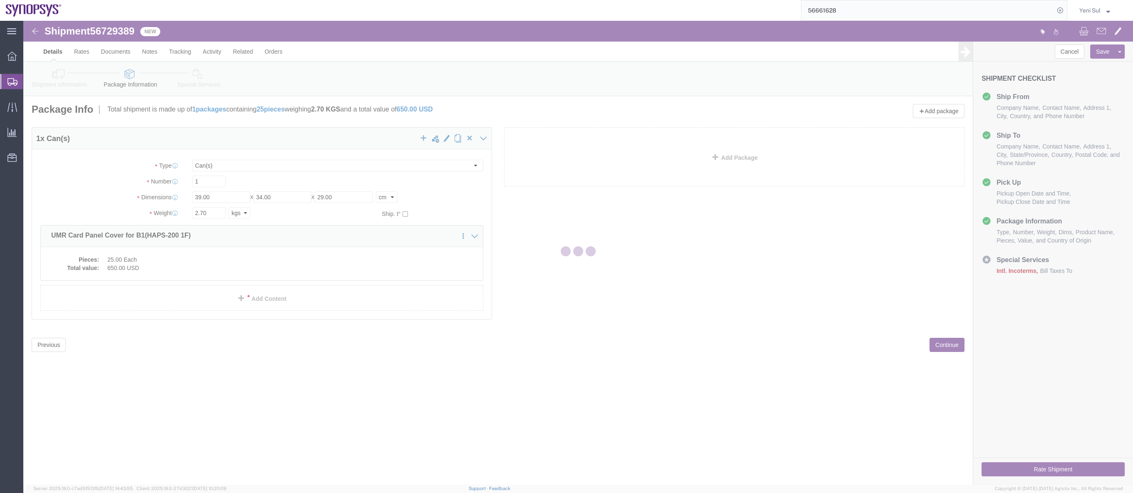
scroll to position [0, 0]
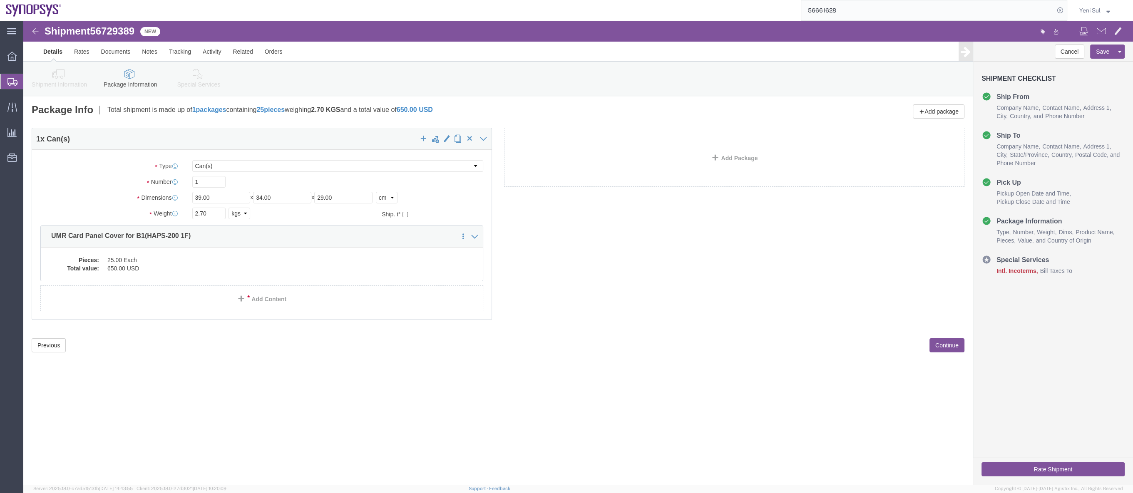
click div "1 x Can(s) Package Type Select Bale(s) Basket(s) Bolt(s) Bottle(s) Buckets Bulk…"
click dd "25.00 Each"
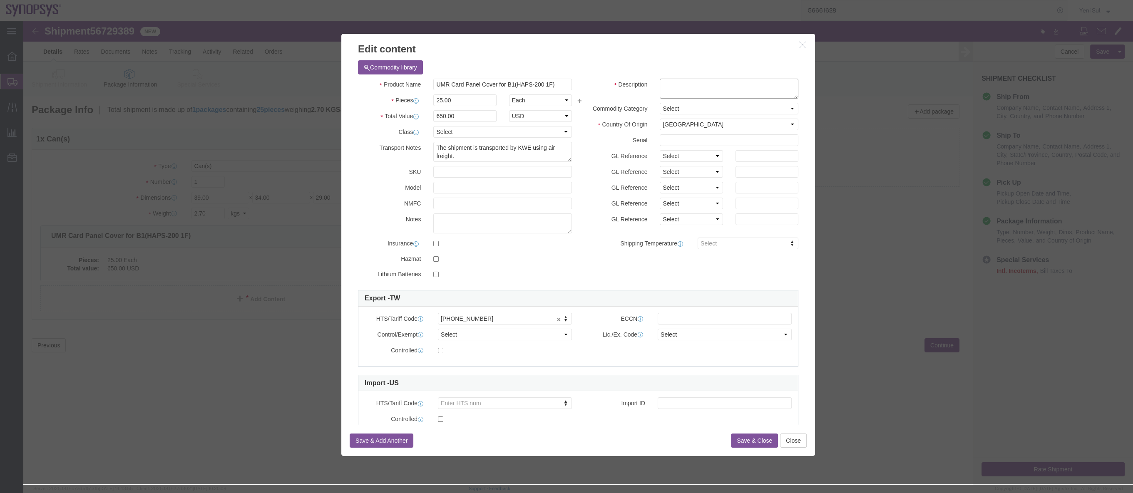
click textarea
type textarea "ㄴ"
click textarea
paste textarea "SH100007861"
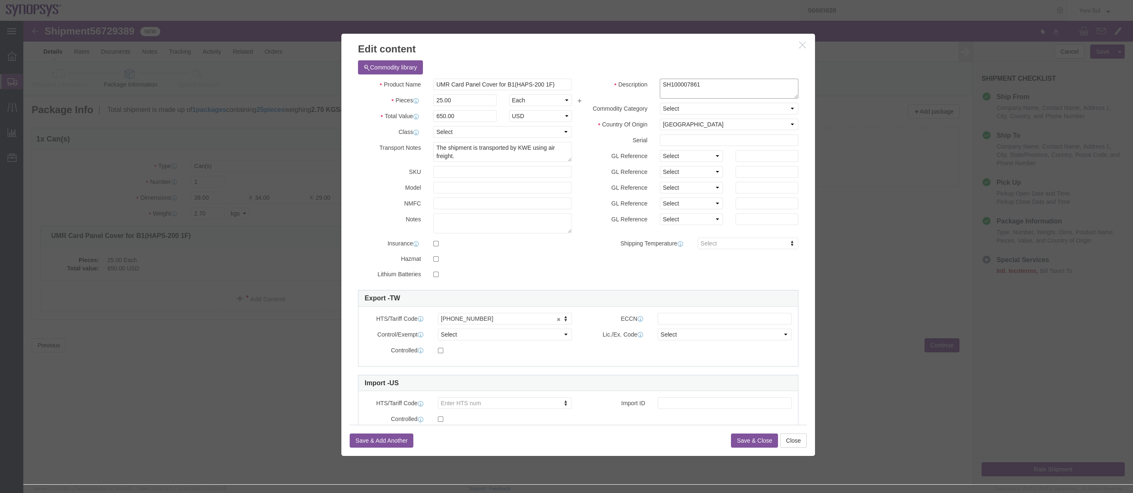
type textarea "SH100007861"
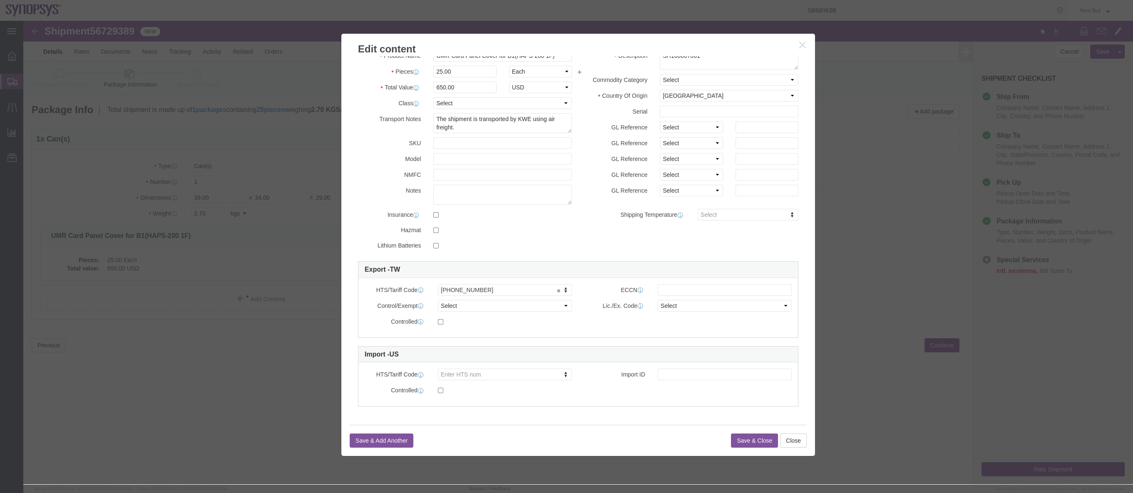
click button "Save & Close"
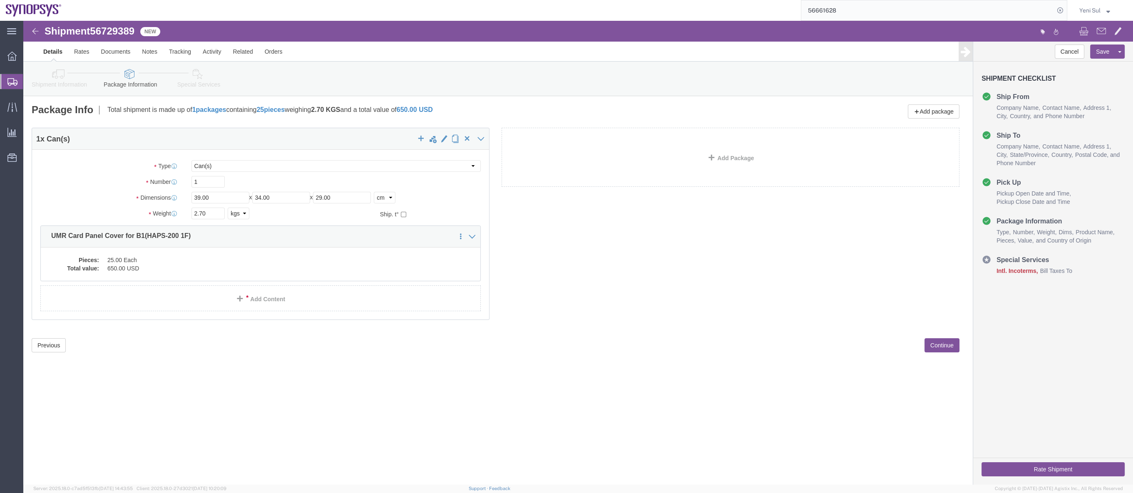
drag, startPoint x: 796, startPoint y: 356, endPoint x: 809, endPoint y: 346, distance: 16.6
click div "Shipment 56729389 1 of 1 New Details Rates Documents Notes Tracking Activity Re…"
click button "Continue"
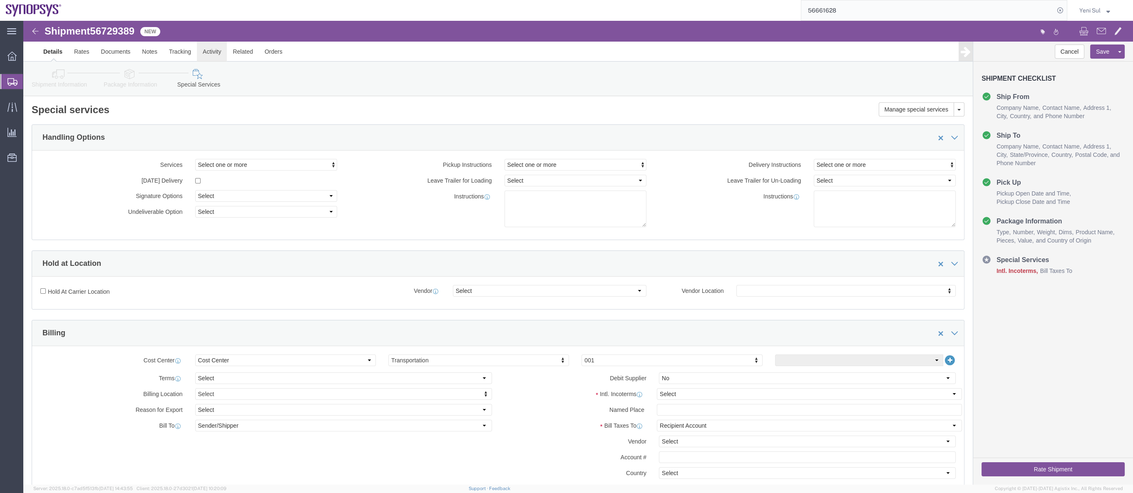
click link "Activity"
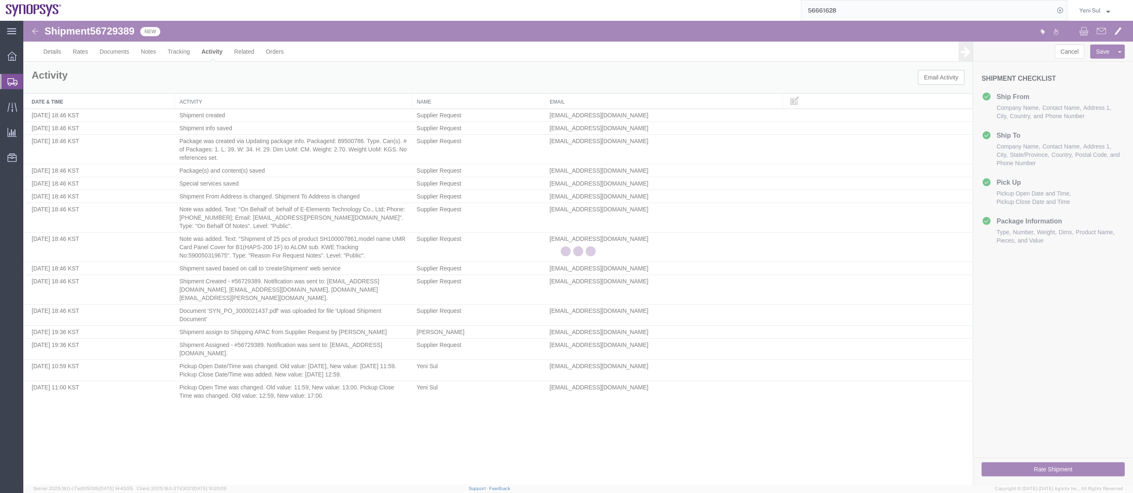
click at [466, 424] on div at bounding box center [578, 253] width 1110 height 464
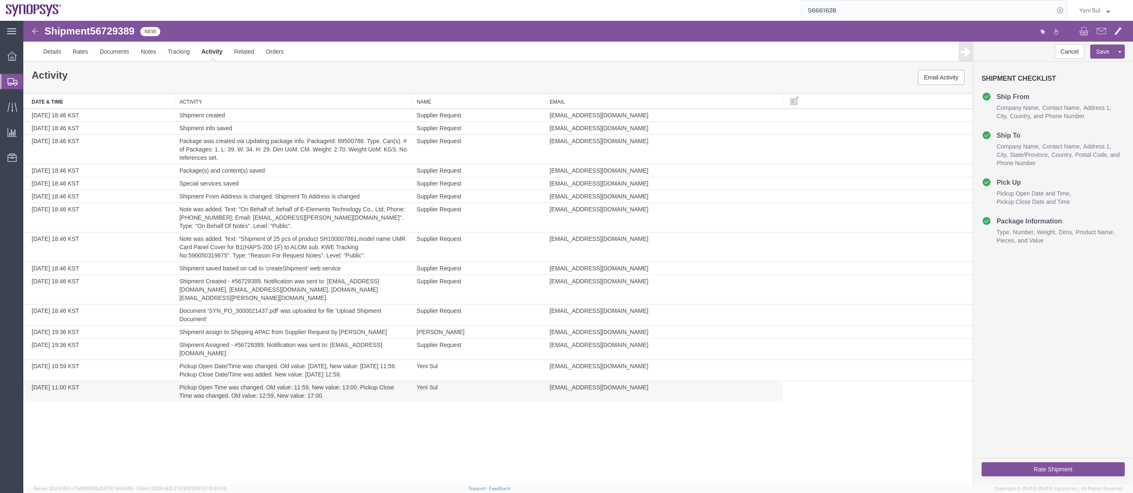
click at [403, 392] on td "Pickup Open Time was changed. Old value: 11:59, New value: 13:00. Pickup Close …" at bounding box center [293, 391] width 237 height 21
click at [321, 435] on div "Shipment 56729389 15 of 15 New Details Rates Documents Notes Tracking Activity …" at bounding box center [578, 253] width 1110 height 464
click at [56, 57] on link "Details" at bounding box center [52, 52] width 30 height 20
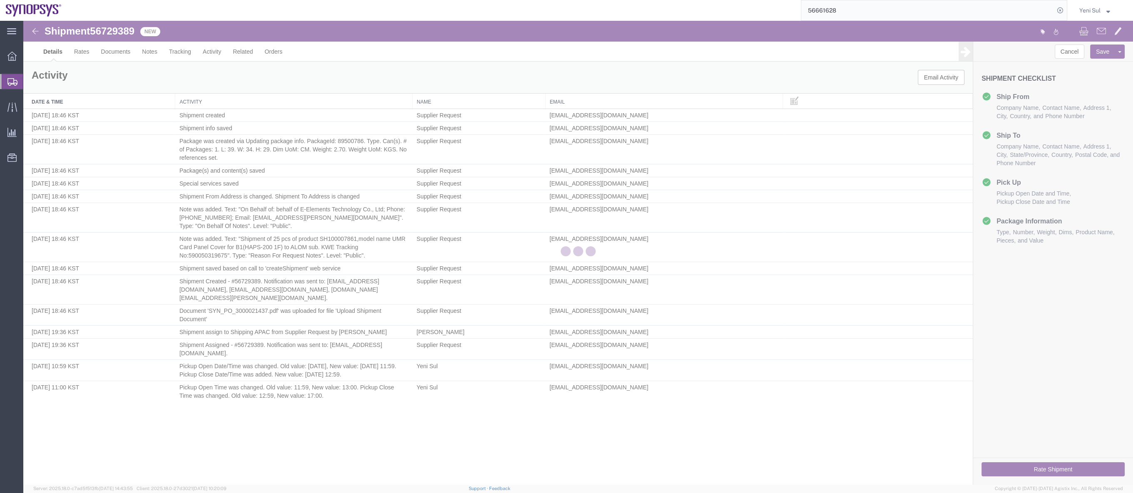
select select "65511"
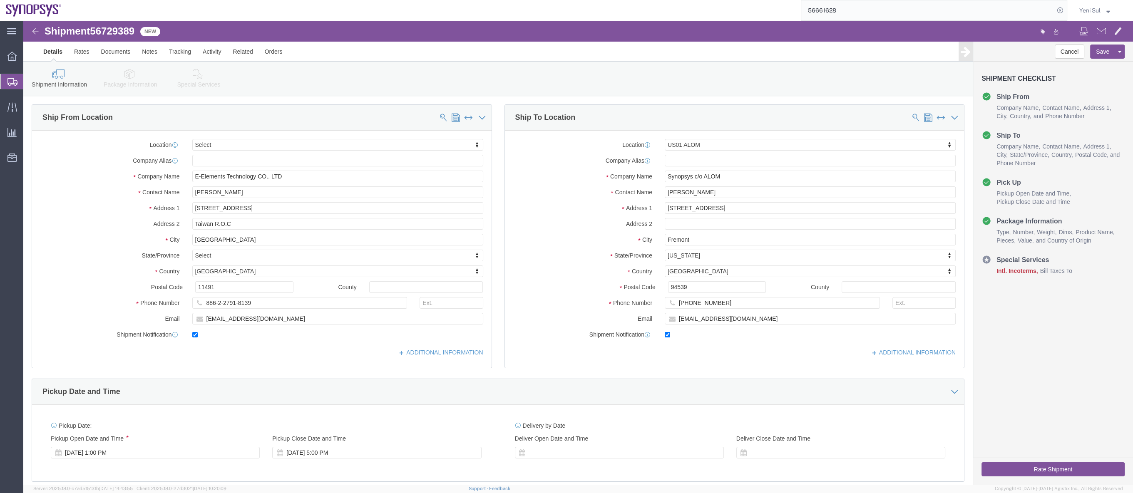
click link "Special Services"
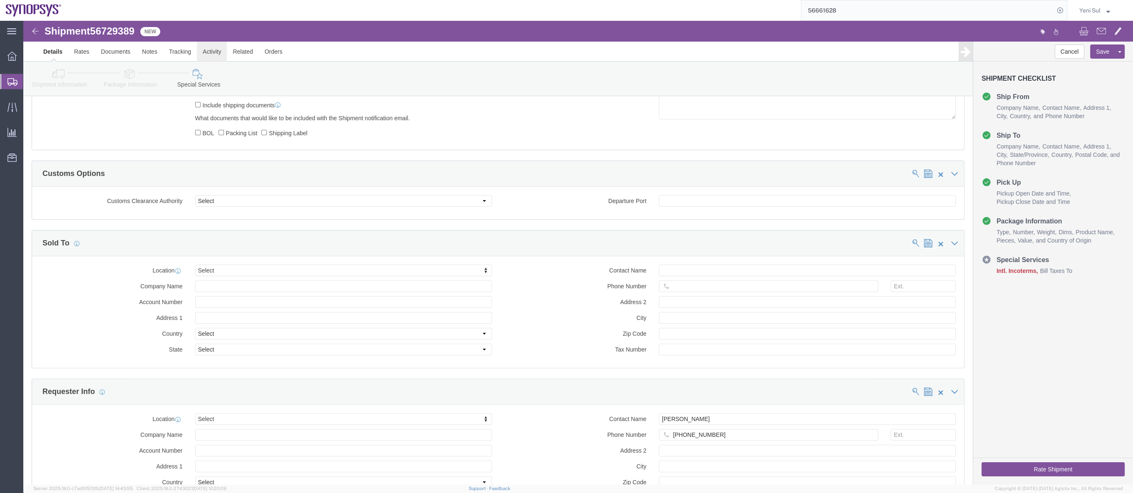
scroll to position [454, 0]
click link "Activity"
click link "Tracking"
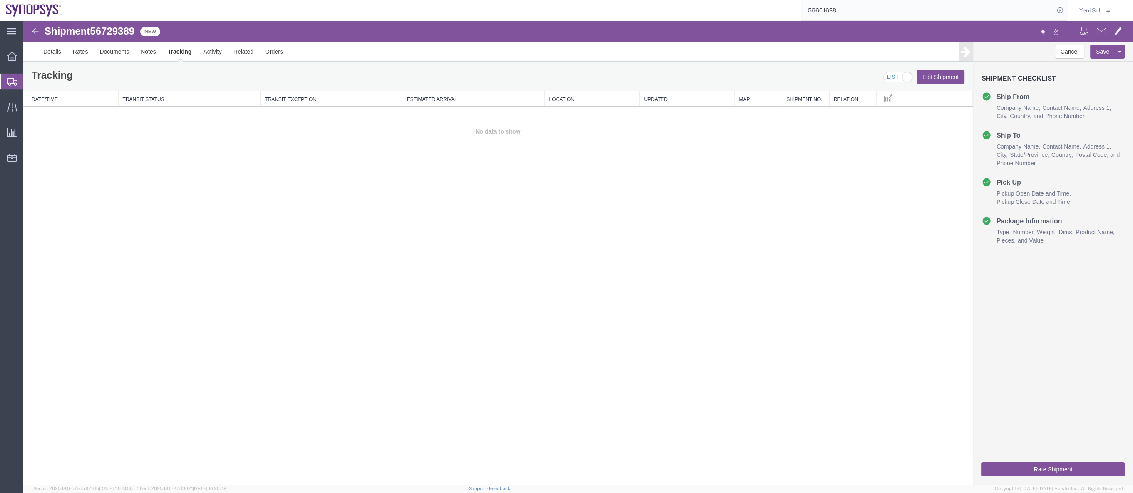
click at [0, 0] on span "Shipment Manager" at bounding box center [0, 0] width 0 height 0
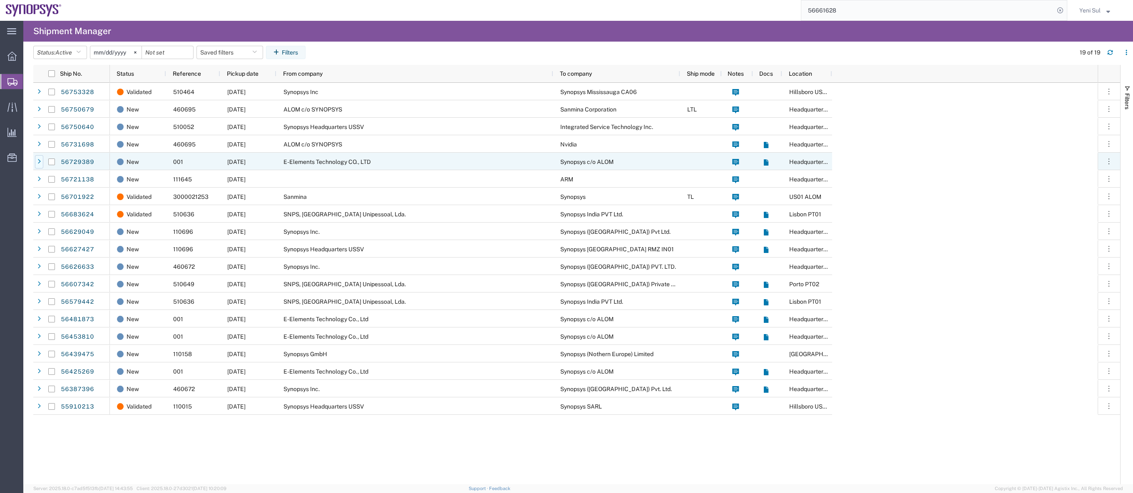
click at [40, 162] on icon at bounding box center [38, 162] width 3 height 6
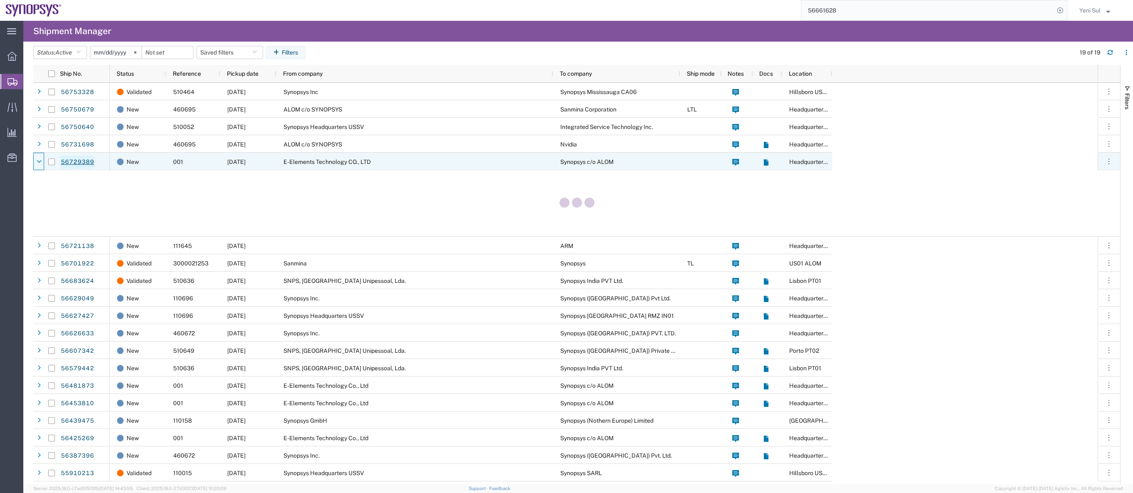
click at [70, 162] on link "56729389" at bounding box center [77, 162] width 34 height 13
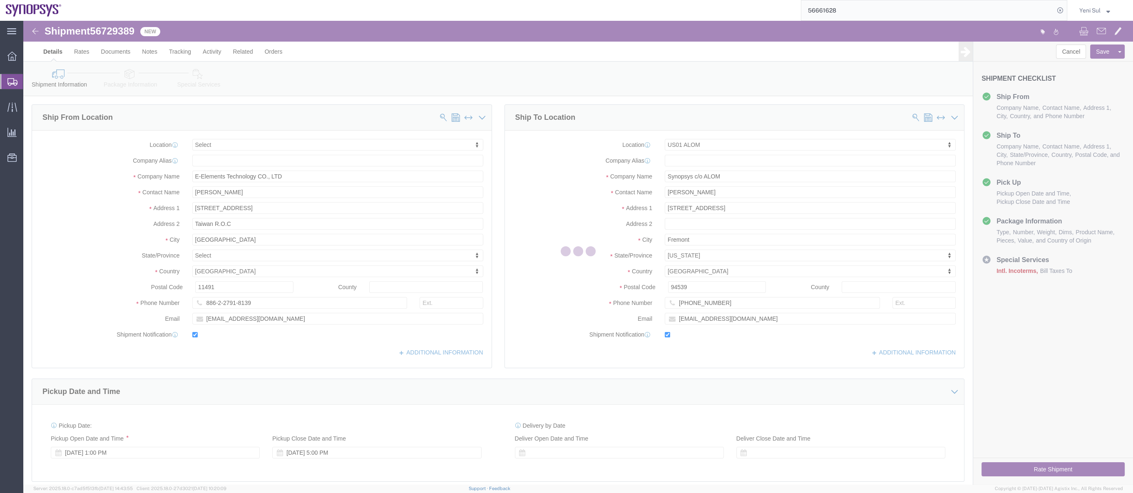
select select
select select "65511"
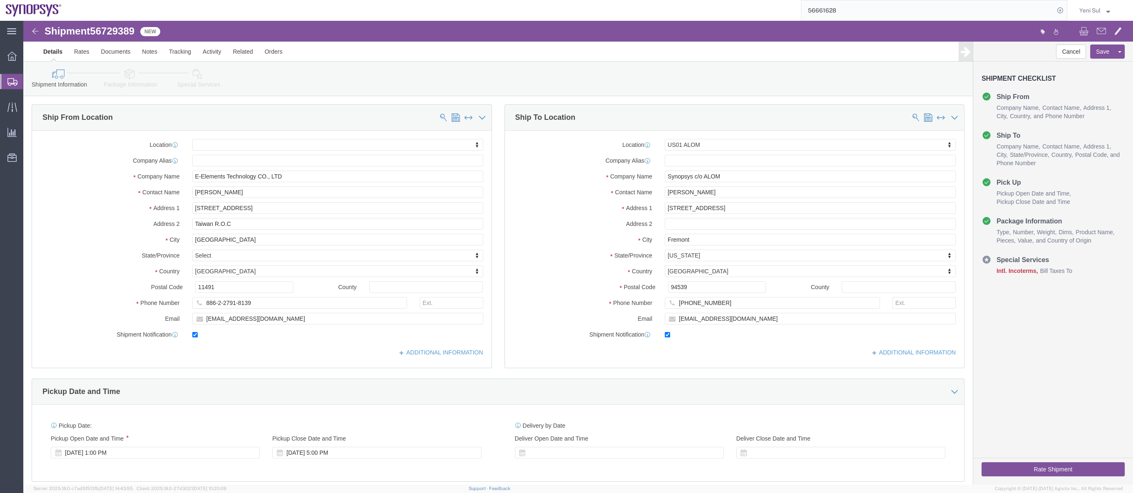
click at [0, 0] on span "Shipment Manager" at bounding box center [0, 0] width 0 height 0
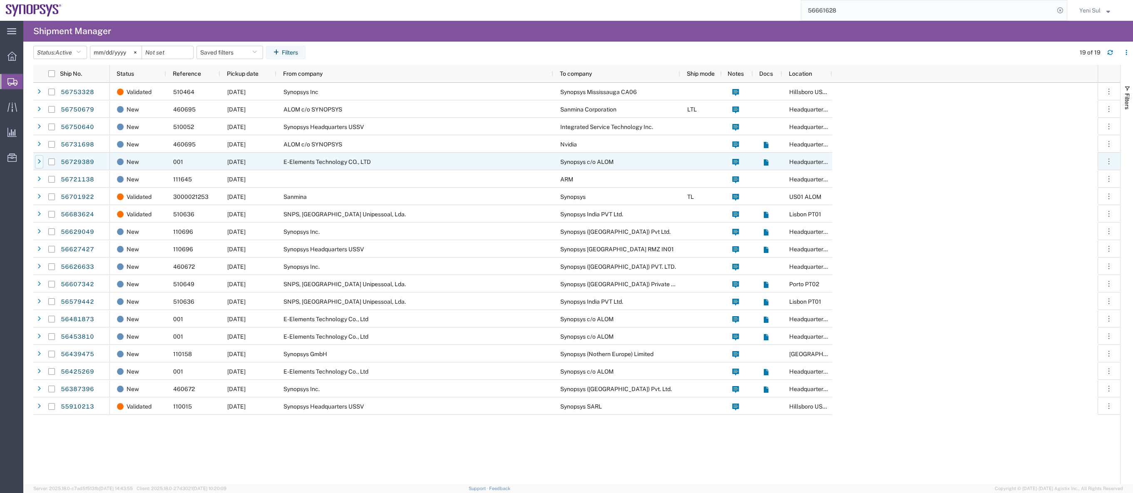
click at [38, 162] on icon at bounding box center [38, 162] width 3 height 6
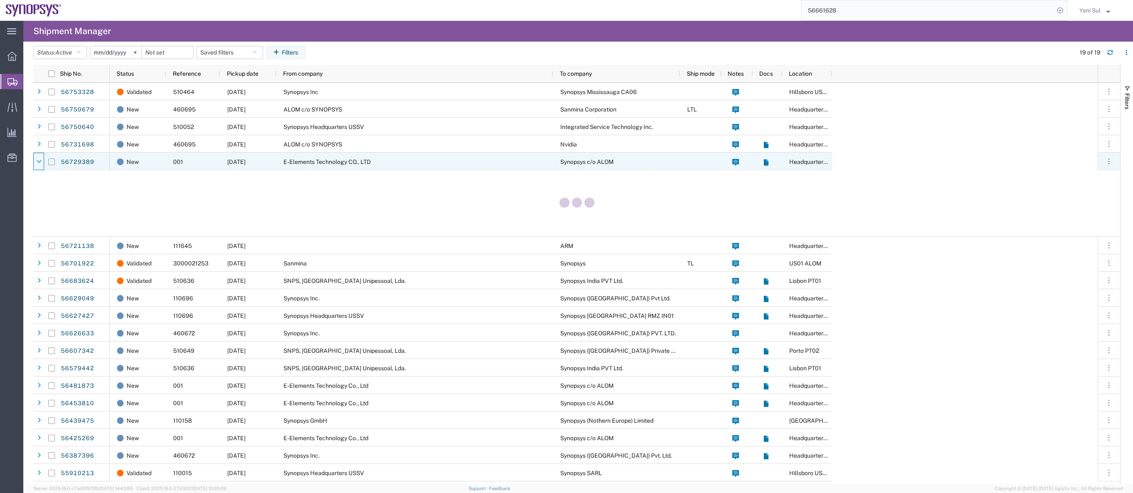
click at [52, 163] on input "Press Space to toggle row selection (unchecked)" at bounding box center [51, 162] width 7 height 7
checkbox input "true"
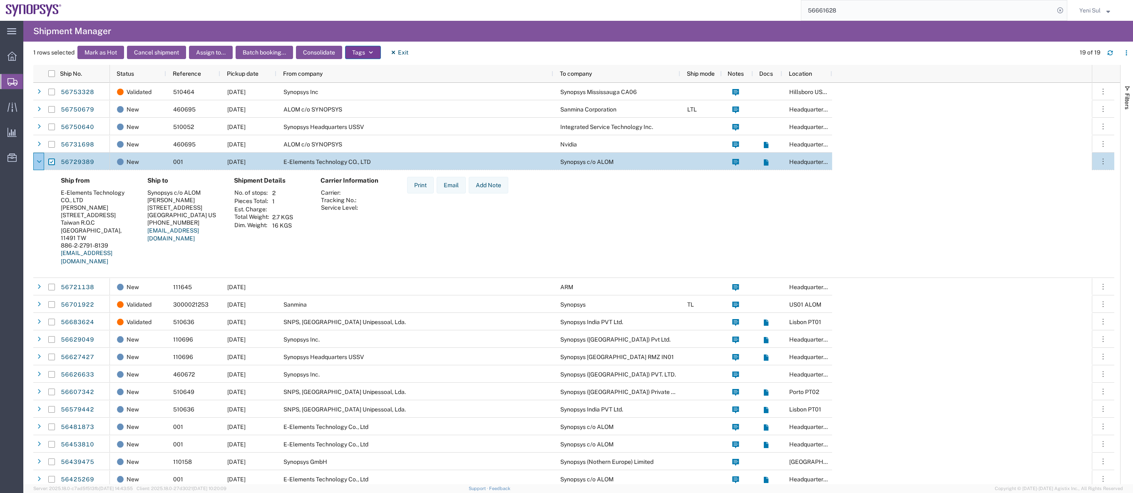
click at [368, 53] on icon "button" at bounding box center [371, 53] width 6 height 6
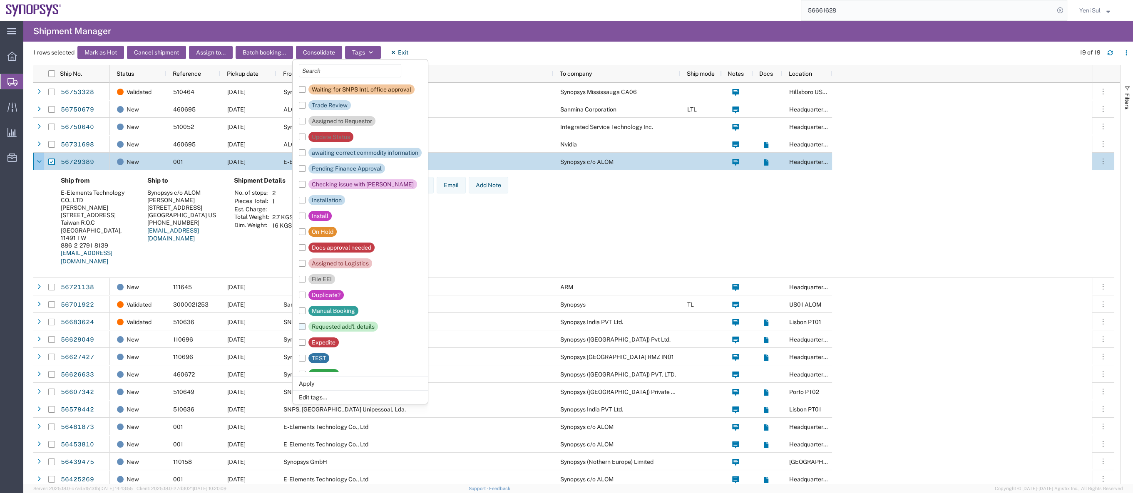
scroll to position [75, 0]
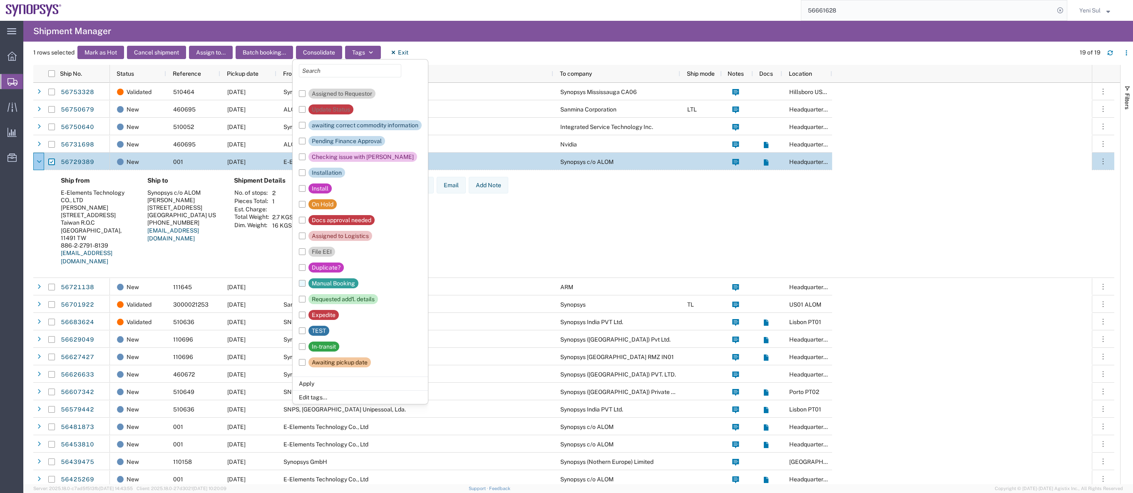
click at [303, 286] on label "Manual Booking" at bounding box center [329, 284] width 60 height 16
click at [0, 0] on input "Manual Booking" at bounding box center [0, 0] width 0 height 0
click at [308, 382] on li "Apply" at bounding box center [360, 384] width 135 height 14
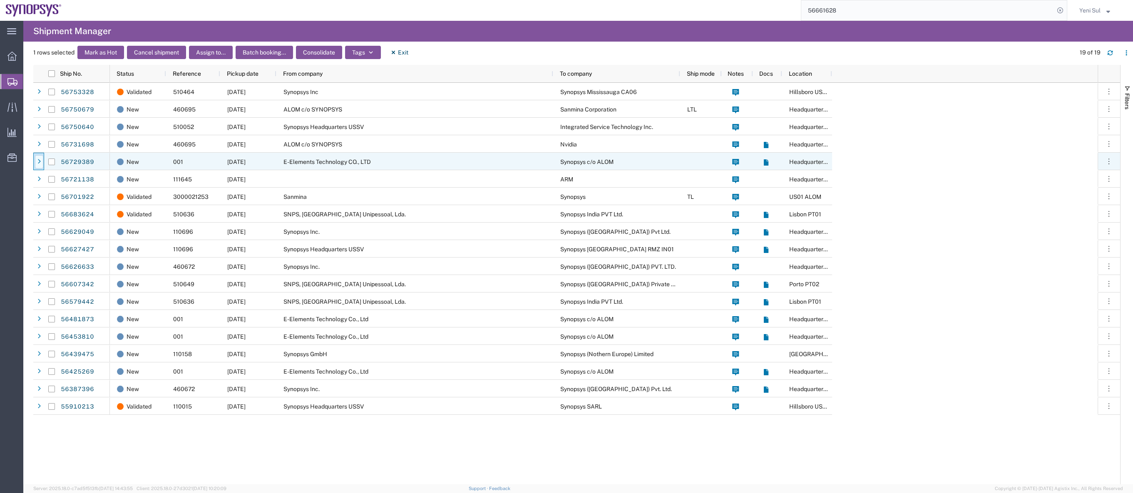
click at [38, 161] on icon at bounding box center [38, 162] width 3 height 6
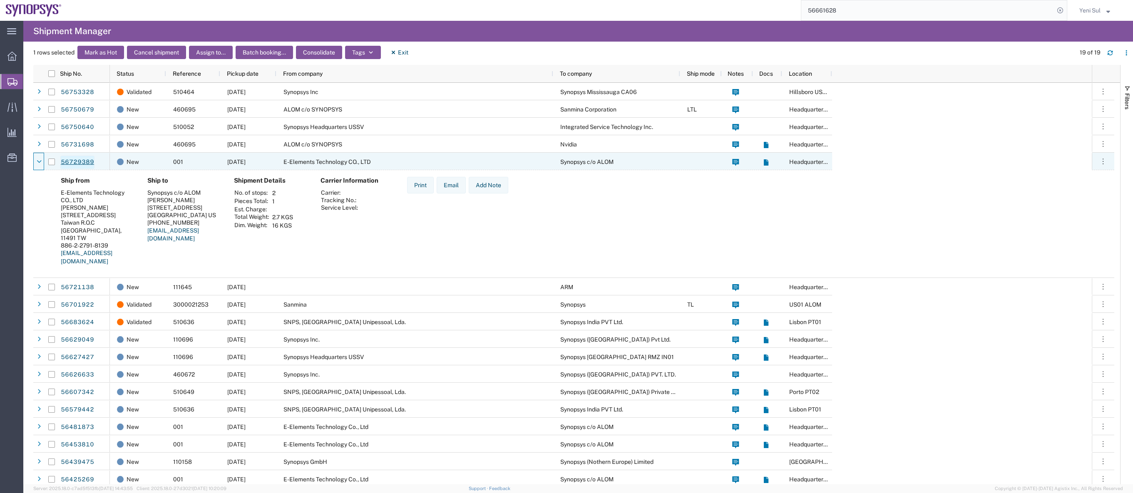
click at [75, 165] on link "56729389" at bounding box center [77, 162] width 34 height 13
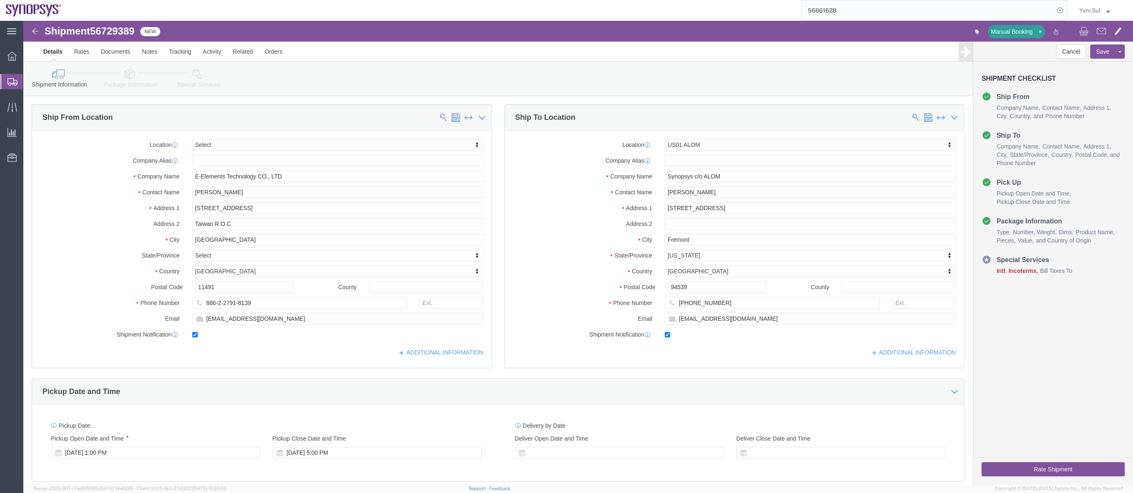
select select
select select "65511"
drag, startPoint x: 206, startPoint y: 54, endPoint x: 182, endPoint y: 33, distance: 31.3
click link "Activity"
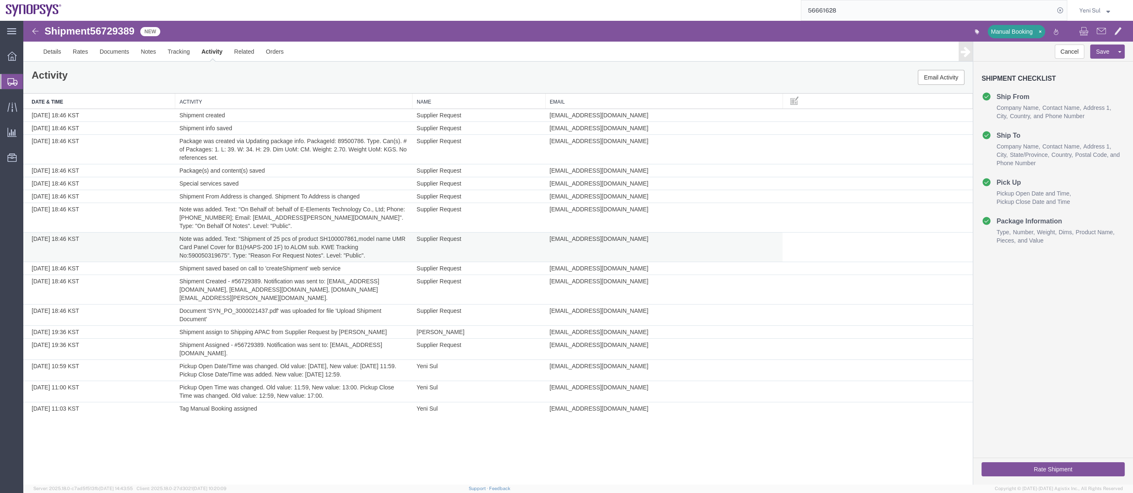
click at [196, 255] on td "Note was added. Text: "Shipment of 25 pcs of product SH100007861,model name UMR…" at bounding box center [293, 248] width 237 height 30
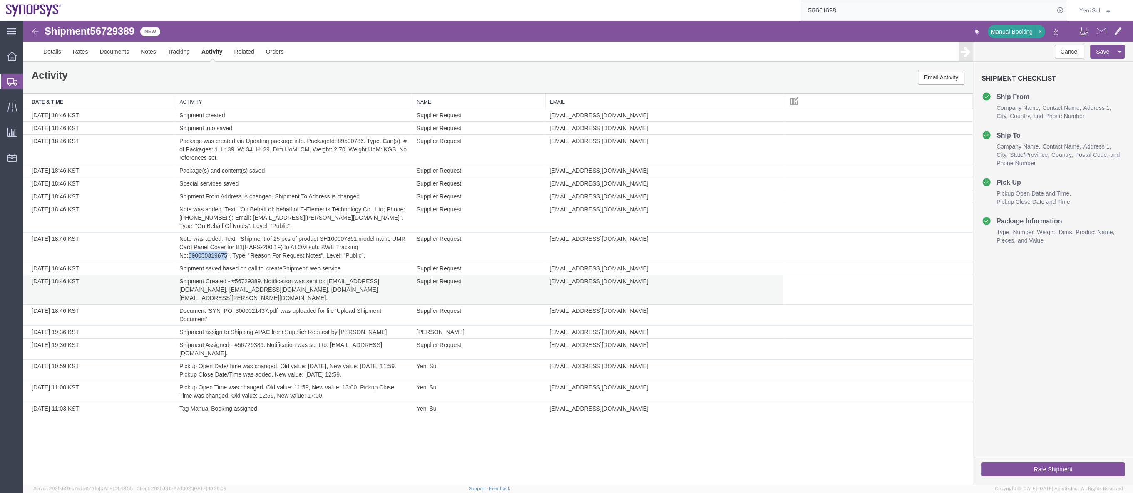
copy td "590050319675"
click at [46, 51] on link "Details" at bounding box center [52, 52] width 30 height 20
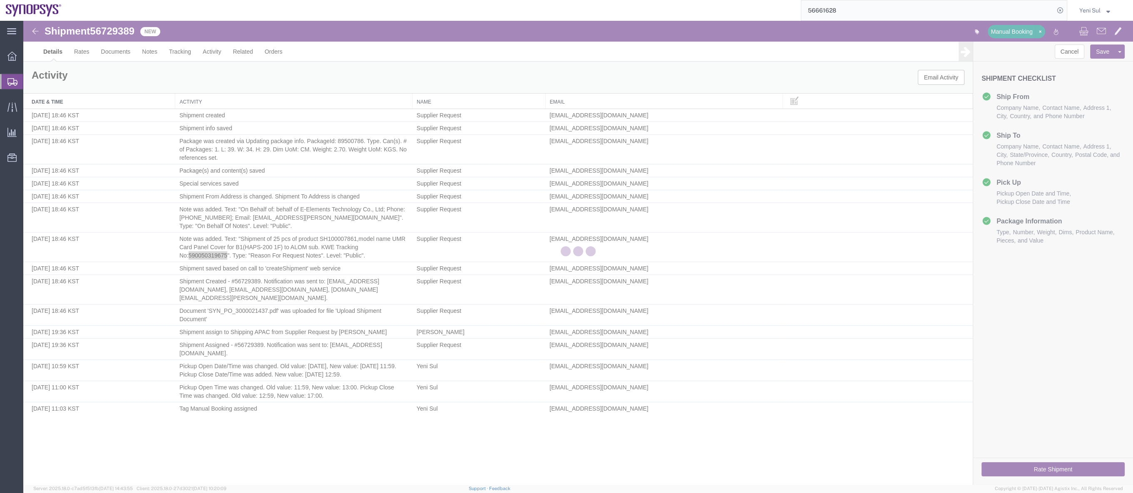
select select "65511"
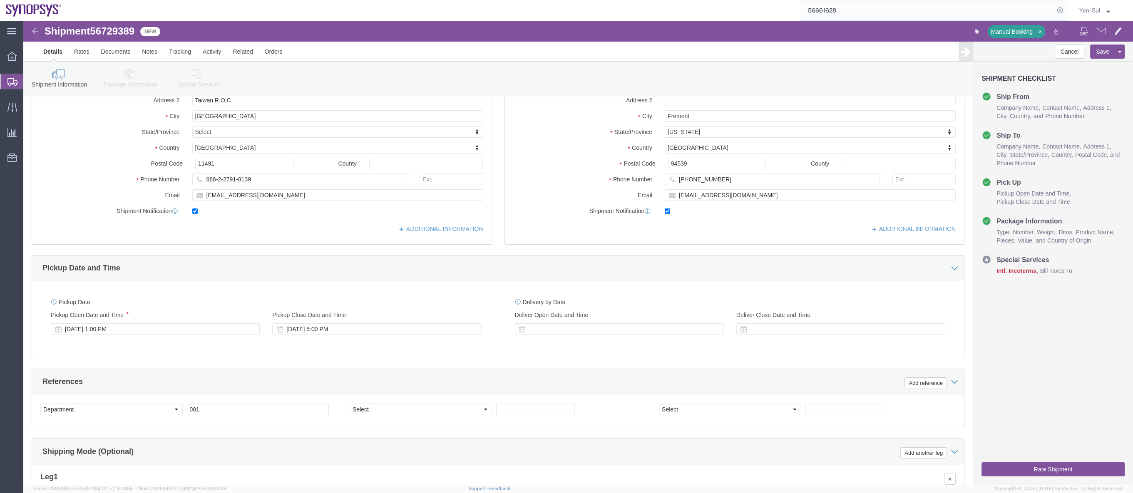
scroll to position [251, 0]
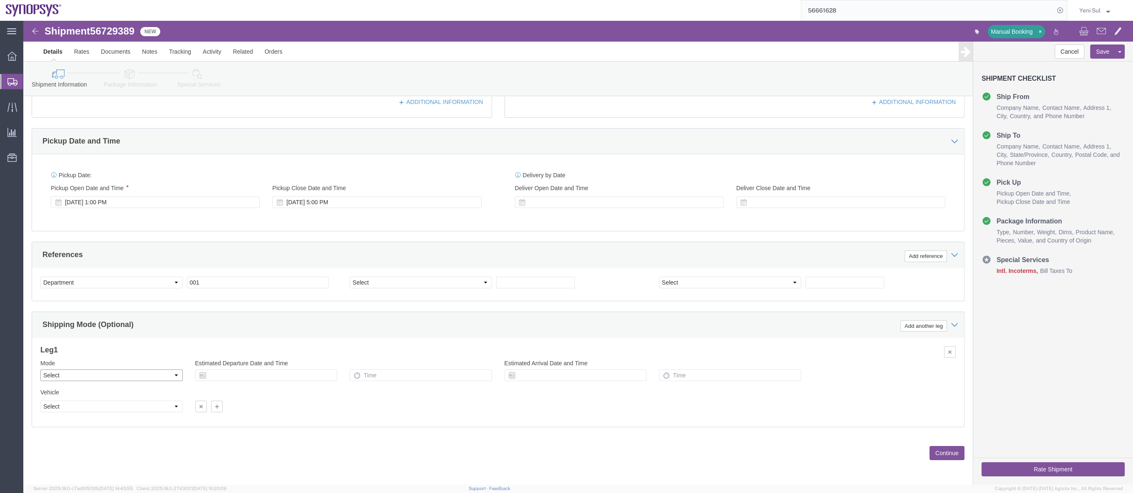
click select "Select Air Less than Truckload Multi-Leg Ocean Freight Rail Small Parcel Truckl…"
select select "AIR"
click select "Select Air Less than Truckload Multi-Leg Ocean Freight Rail Small Parcel Truckl…"
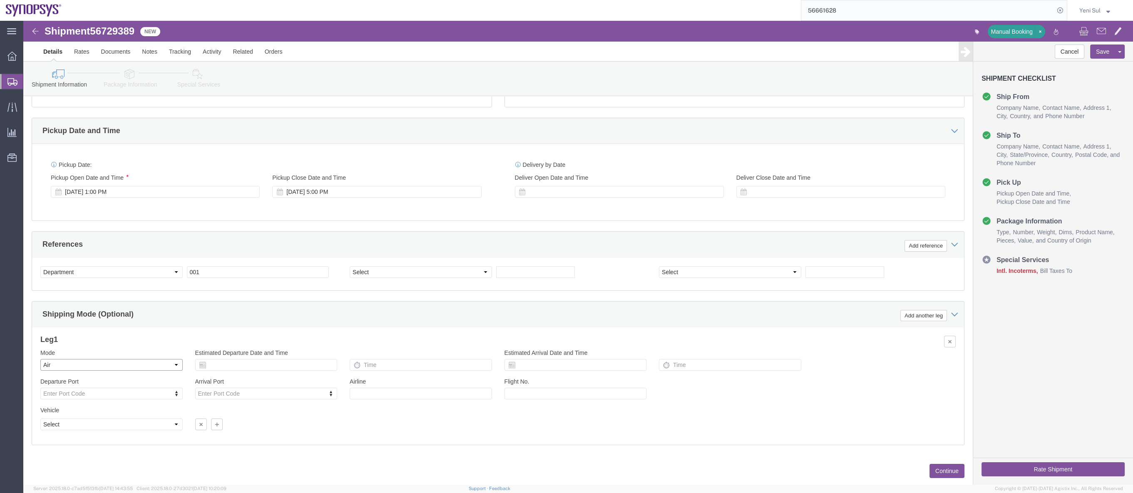
scroll to position [279, 0]
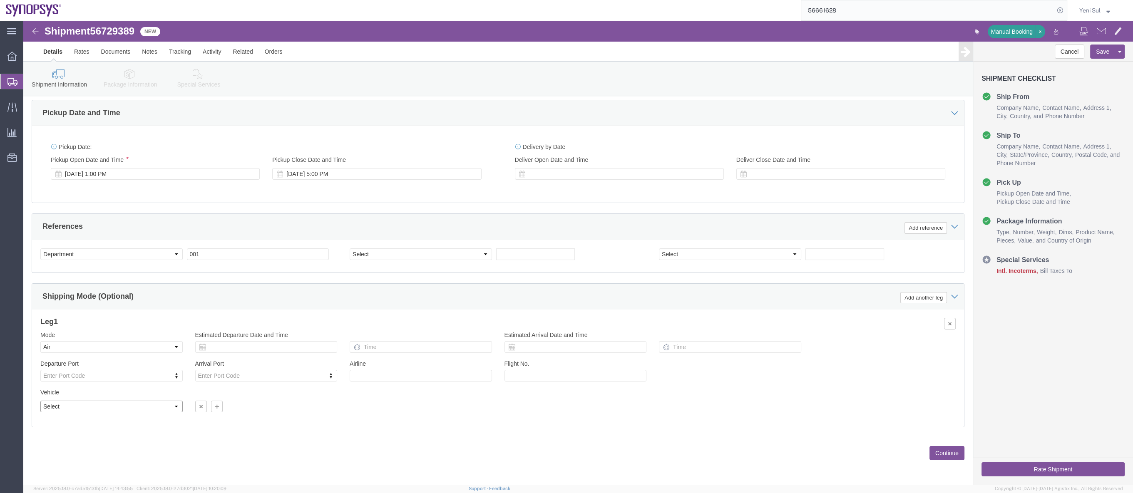
click select "Select Airplane"
select select "APLN"
click select "Select Airplane"
click div "Please fix the following errors Ship From Location Location Select Select My Pr…"
click div "Previous Continue"
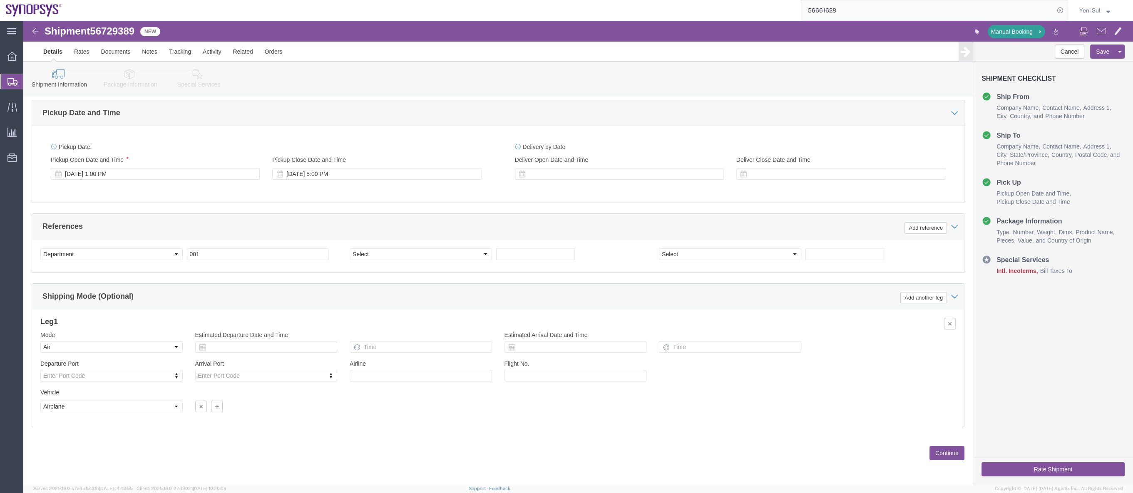
click button "Continue"
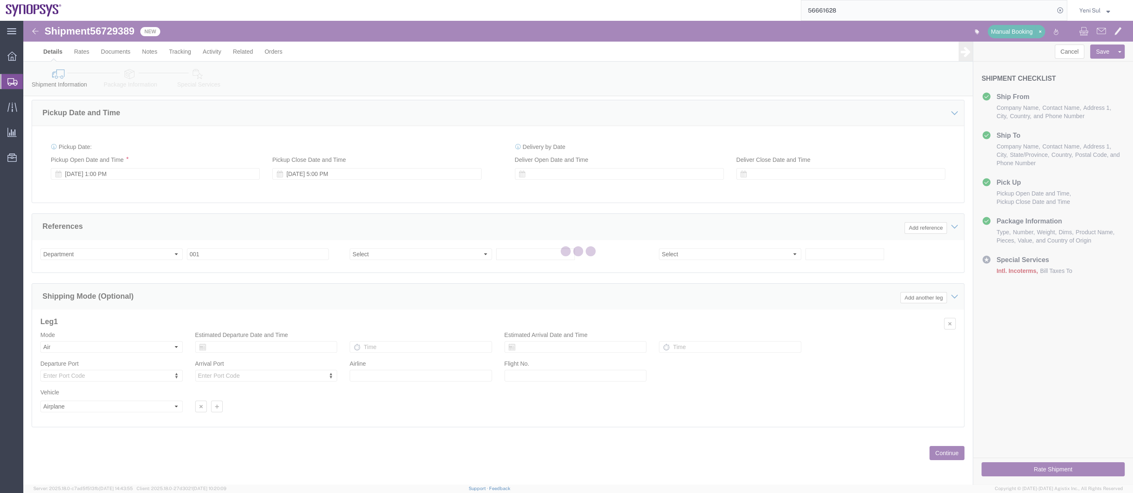
scroll to position [0, 0]
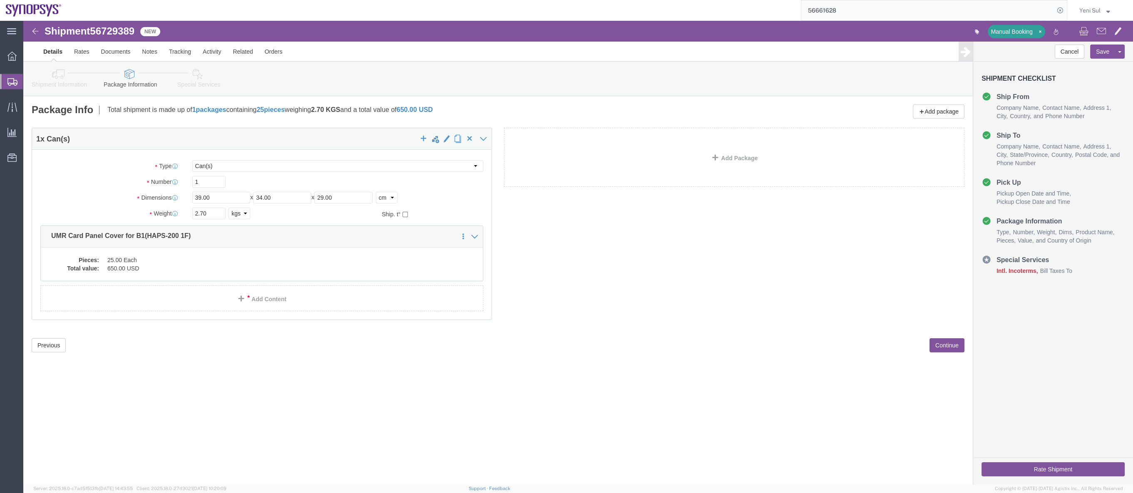
click div "1 x Can(s) Package Type Select Bale(s) Basket(s) Bolt(s) Bottle(s) Buckets Bulk…"
click button "Continue"
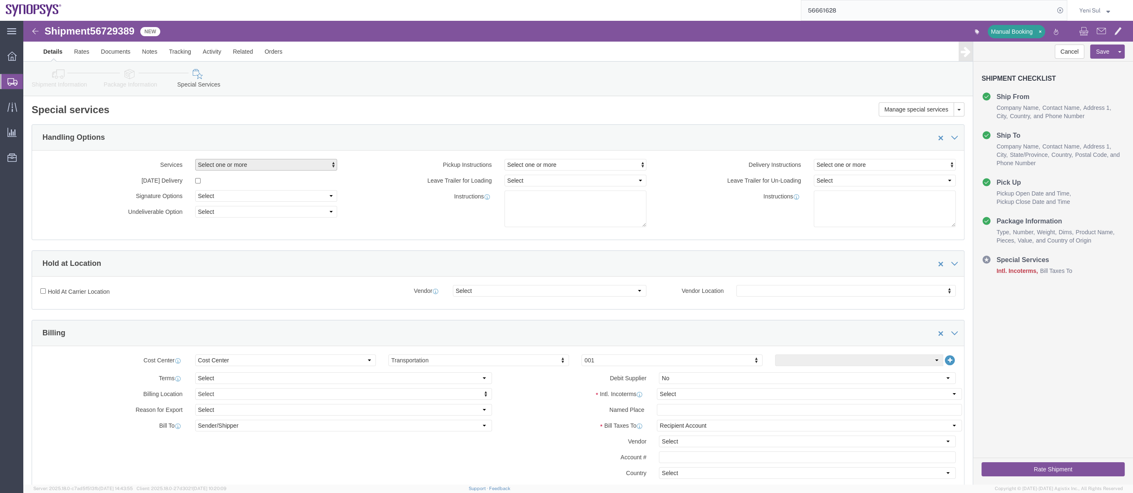
click span "Select one or more"
click div "Handling Options"
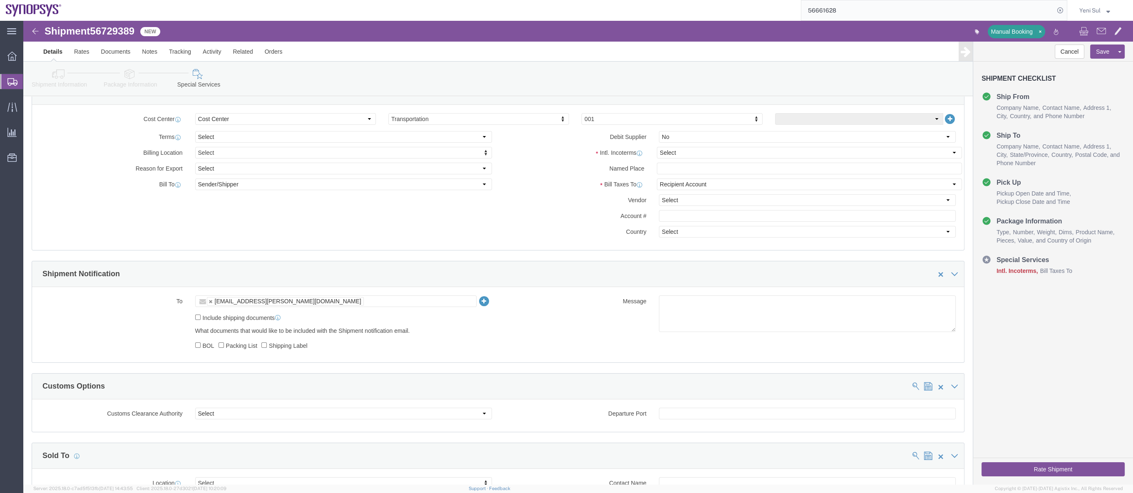
scroll to position [265, 0]
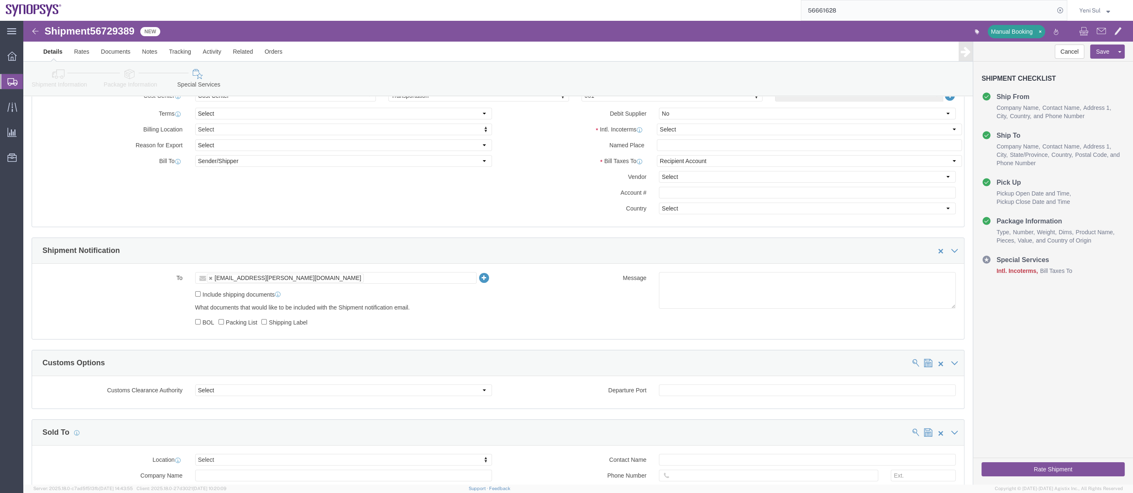
click button "Rate Shipment"
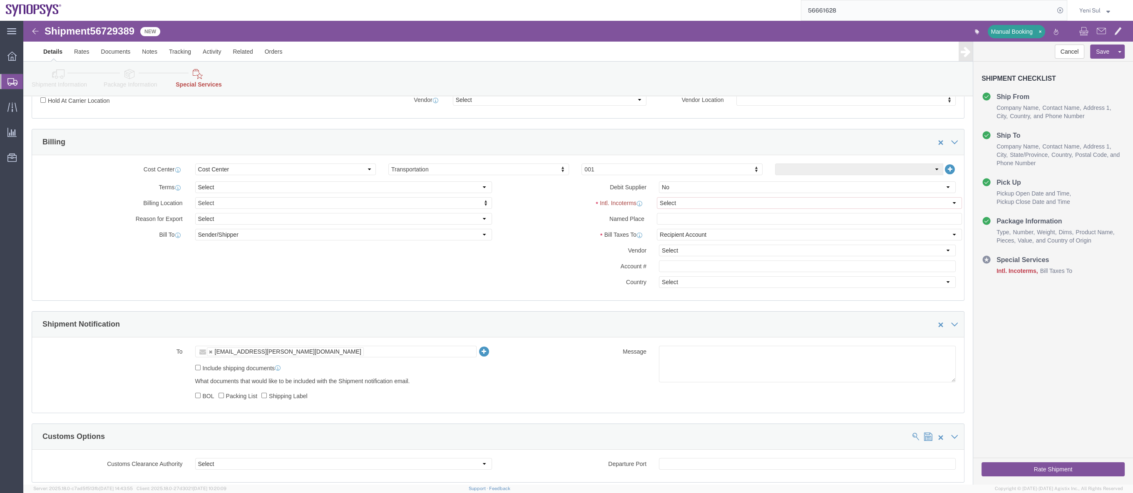
scroll to position [189, 0]
click select "Select Carriage Insurance Paid Carriage Paid To Cost and Freight Cost Insurance…"
select select "DAP"
click select "Select Carriage Insurance Paid Carriage Paid To Cost and Freight Cost Insurance…"
click label "Account #"
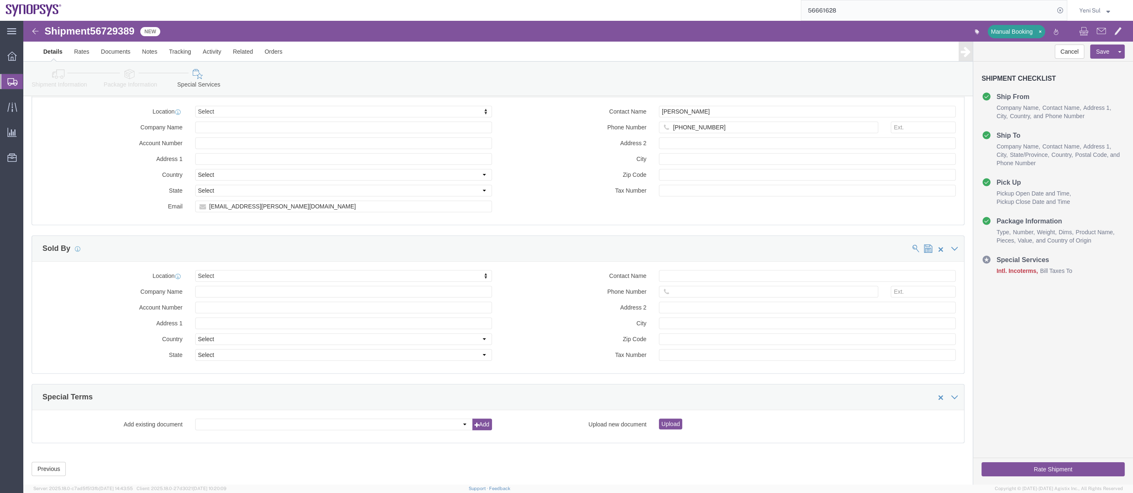
scroll to position [777, 0]
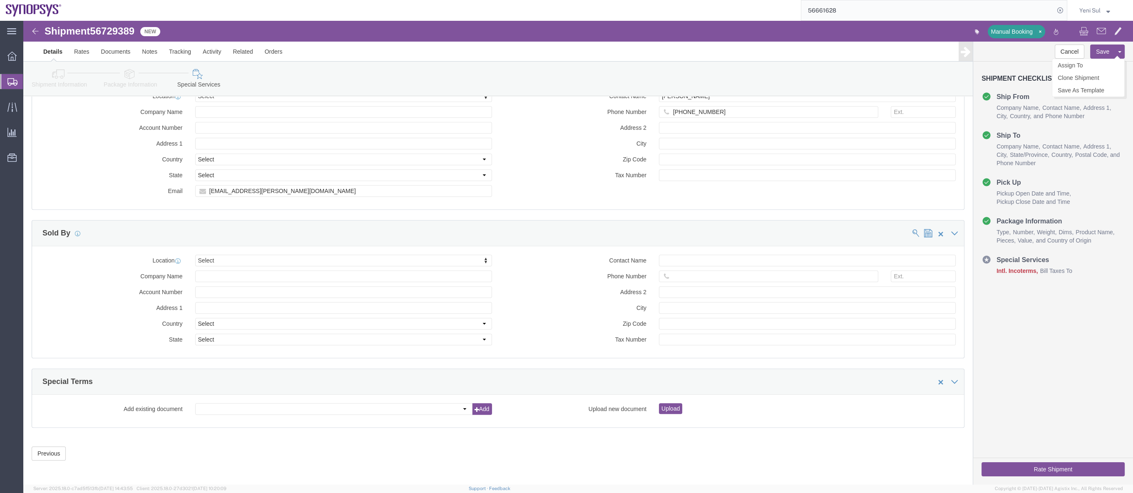
click button "Save"
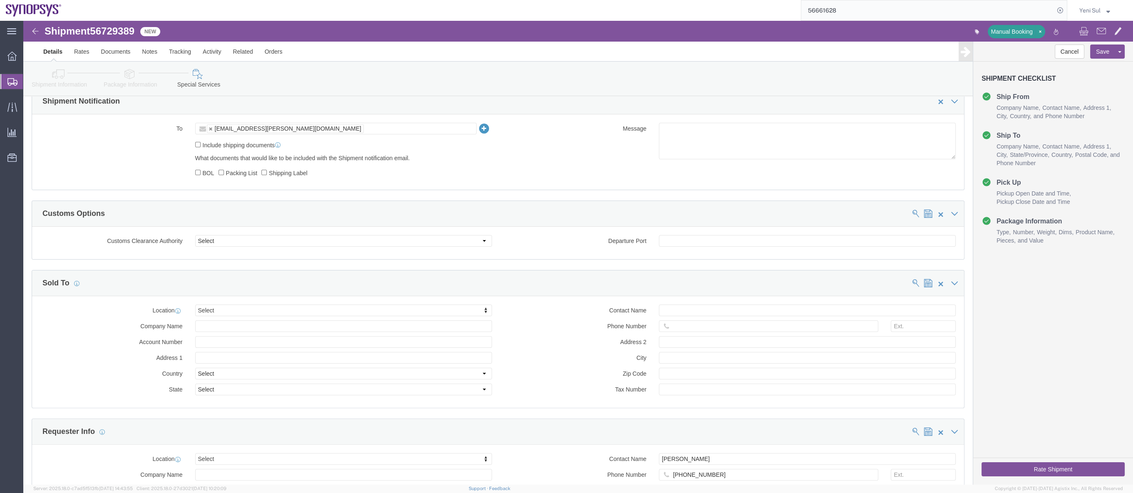
scroll to position [285, 0]
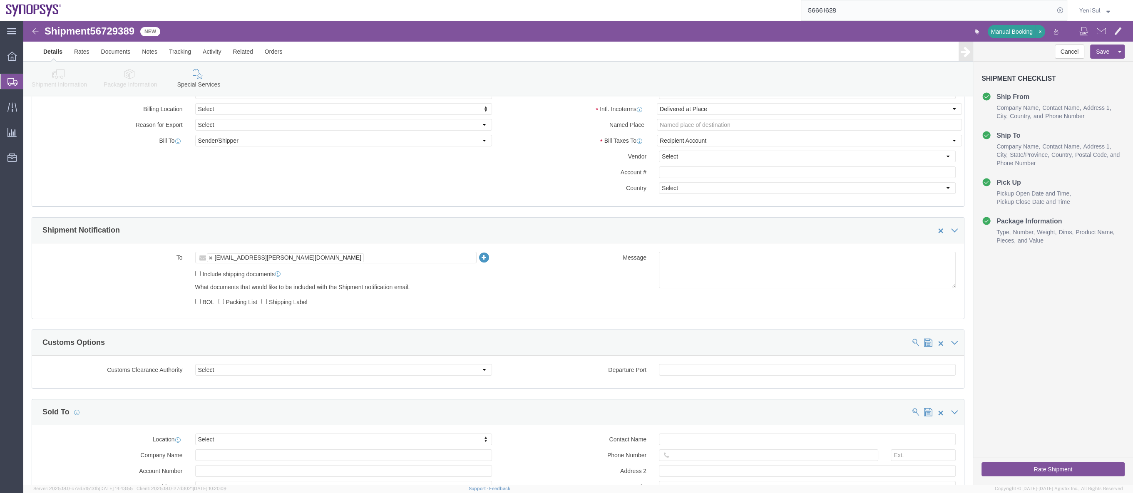
click button "Rate Shipment"
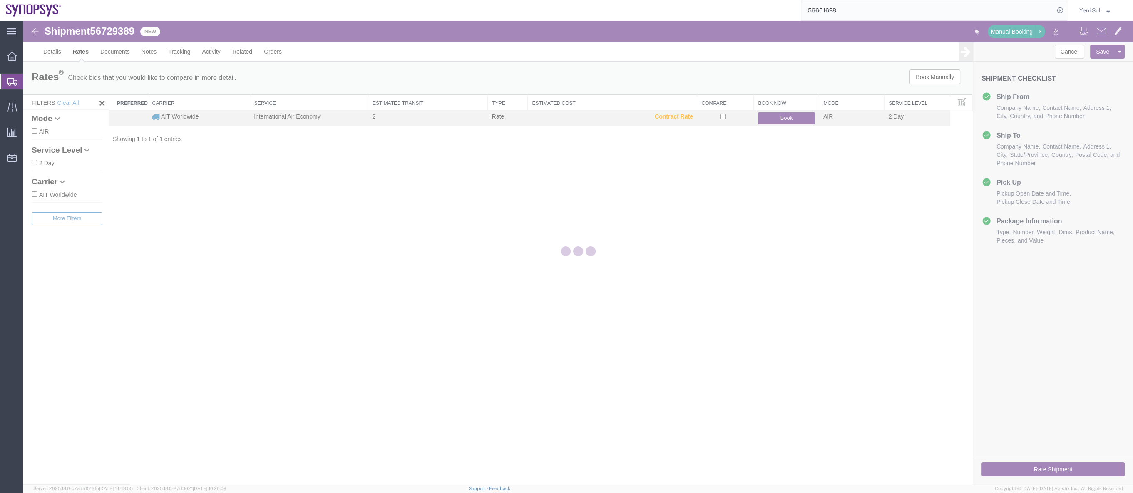
scroll to position [0, 0]
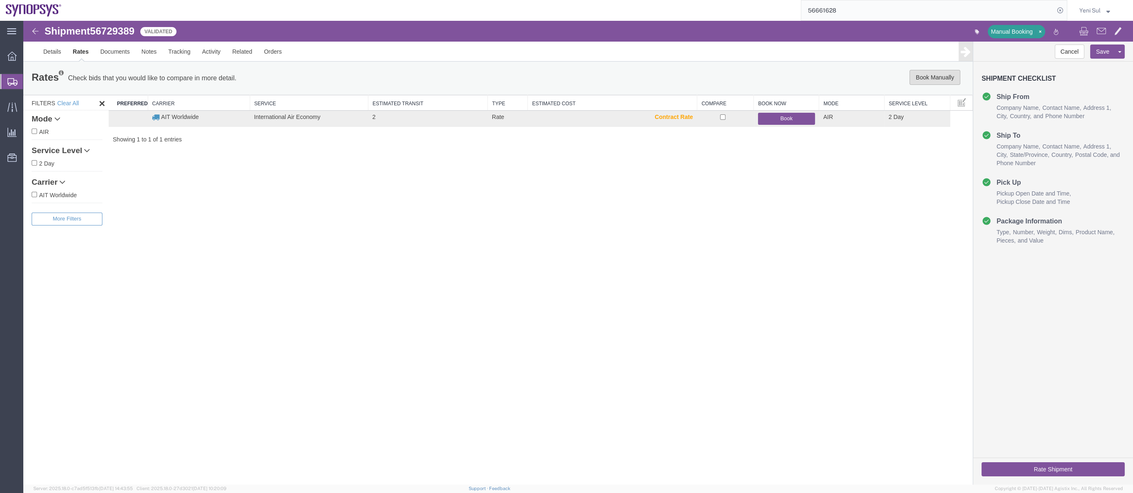
click at [940, 79] on button "Book Manually" at bounding box center [935, 77] width 51 height 15
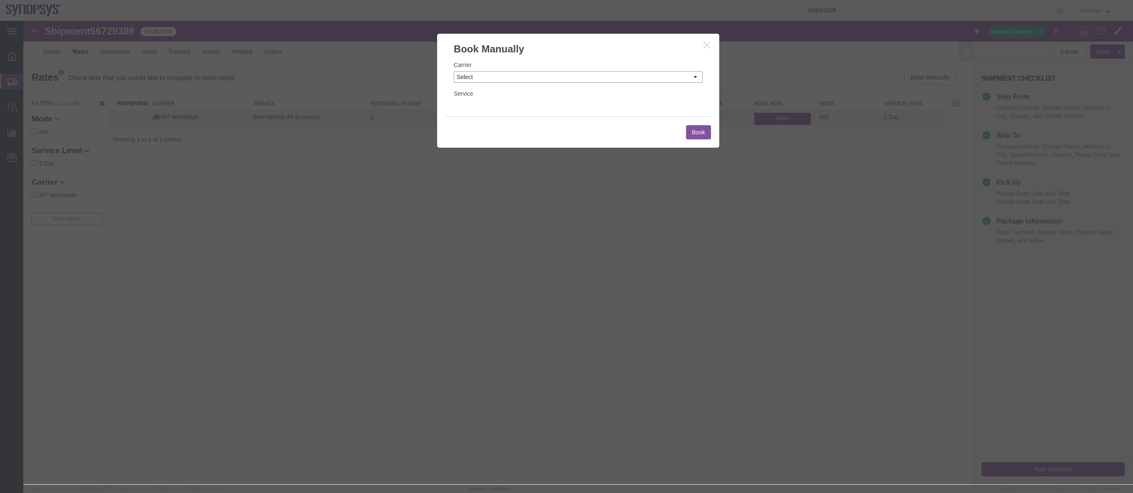
click at [491, 76] on select "Select Add New Carrier (and default service) AIT Worldwide DHL FedEx Express Ki…" at bounding box center [578, 77] width 249 height 12
select select "62"
click at [454, 71] on select "Select Add New Carrier (and default service) AIT Worldwide DHL FedEx Express Ki…" at bounding box center [578, 77] width 249 height 12
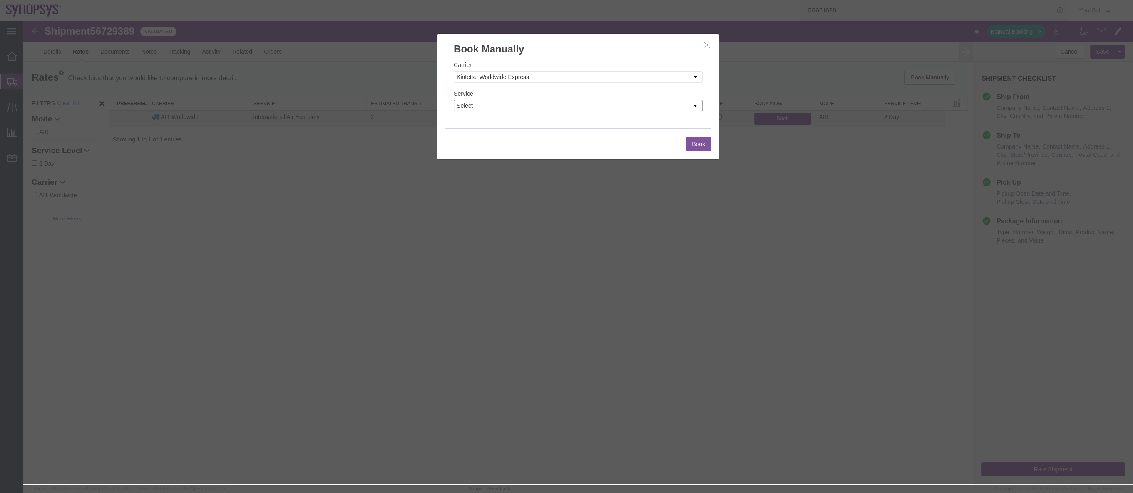
click at [475, 102] on select "Select AIR 1 Day Air 2 Day Air 3 - 5 Day Air 3 - 5 Day Air 3 - 5 Day Temp Air 5…" at bounding box center [578, 106] width 249 height 12
select select "34062"
click at [454, 100] on select "Select AIR 1 Day Air 2 Day Air 3 - 5 Day Air 3 - 5 Day Air 3 - 5 Day Temp Air 5…" at bounding box center [578, 106] width 249 height 12
click at [691, 143] on button "Book" at bounding box center [698, 144] width 25 height 14
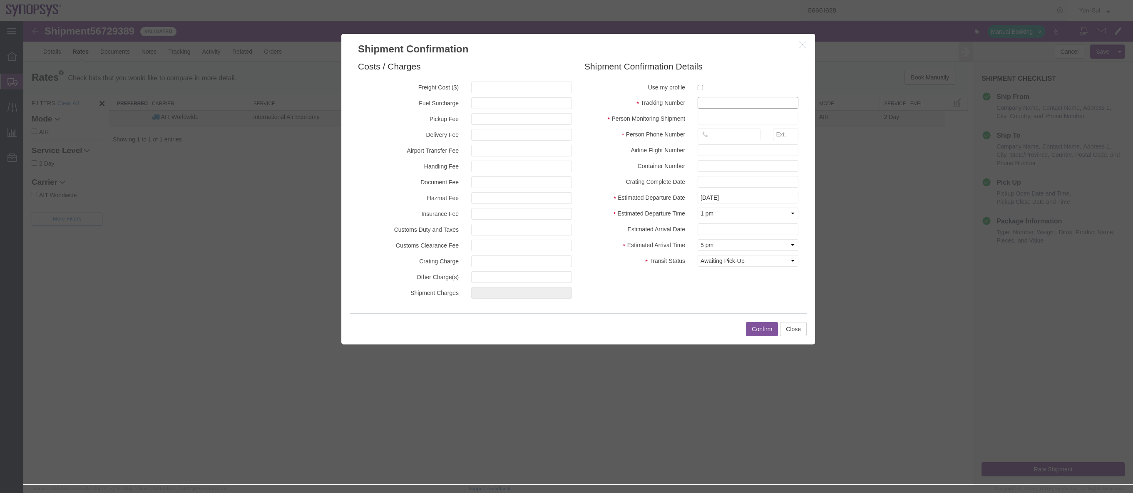
click at [714, 103] on input "text" at bounding box center [748, 103] width 101 height 12
paste input "590050319675"
type input "590050319675"
click at [716, 121] on input "text" at bounding box center [748, 119] width 101 height 12
click at [720, 139] on input "text" at bounding box center [729, 135] width 63 height 12
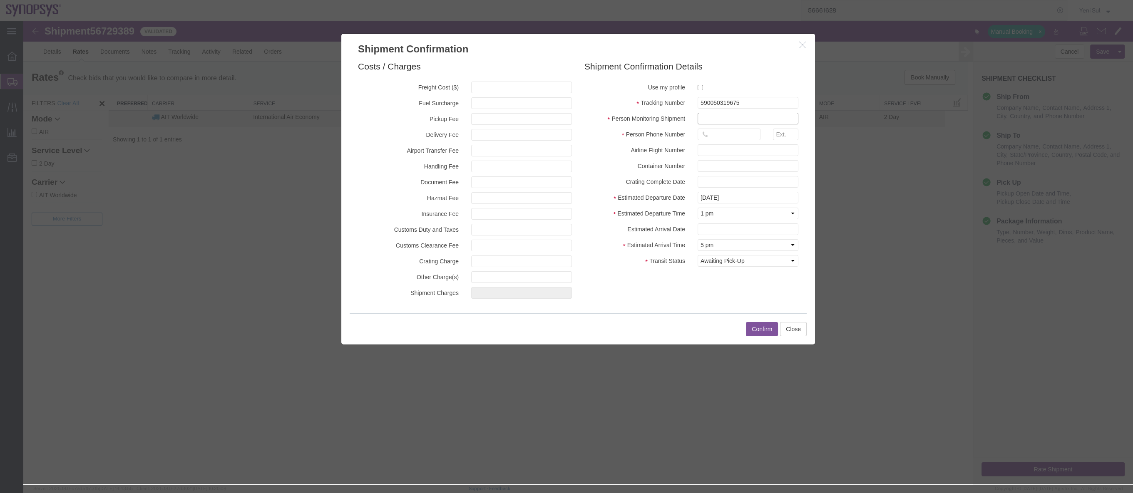
click at [720, 116] on input "text" at bounding box center [748, 119] width 101 height 12
click at [699, 88] on input "checkbox" at bounding box center [700, 87] width 5 height 5
checkbox input "true"
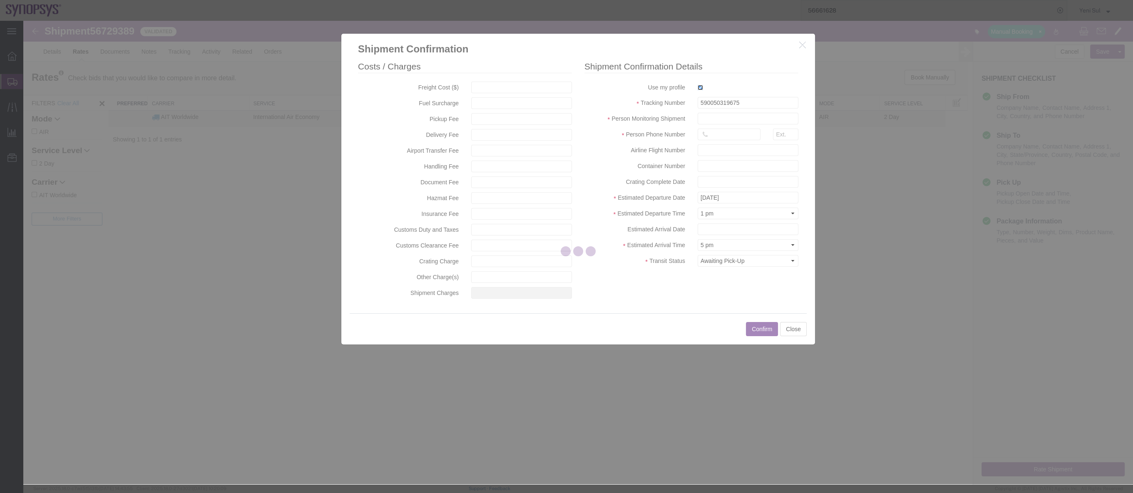
type input "Yeni Sul"
type input "0082234042700"
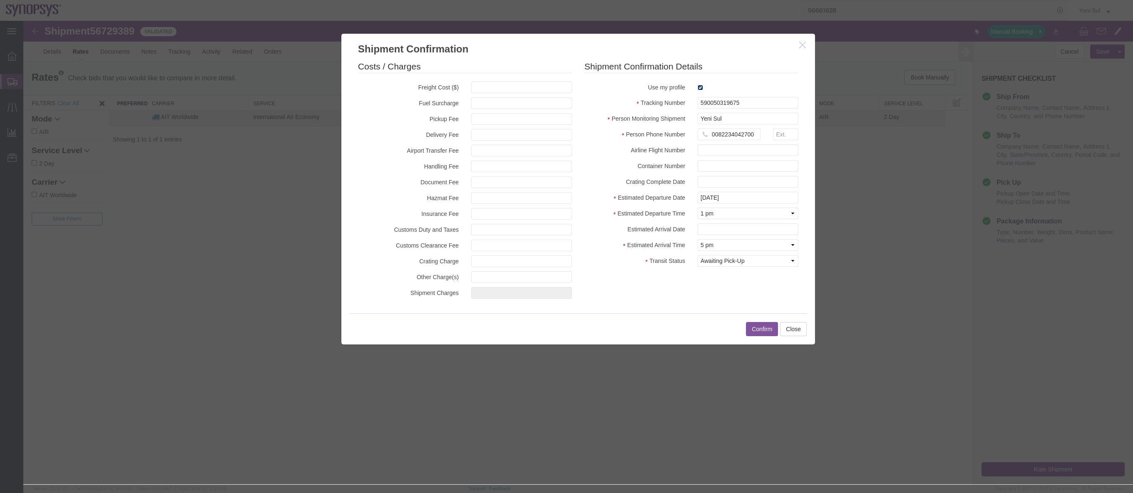
click at [699, 87] on input "checkbox" at bounding box center [700, 87] width 5 height 5
checkbox input "false"
click at [729, 117] on input "text" at bounding box center [748, 119] width 101 height 12
type input "ㅛ"
type input "S"
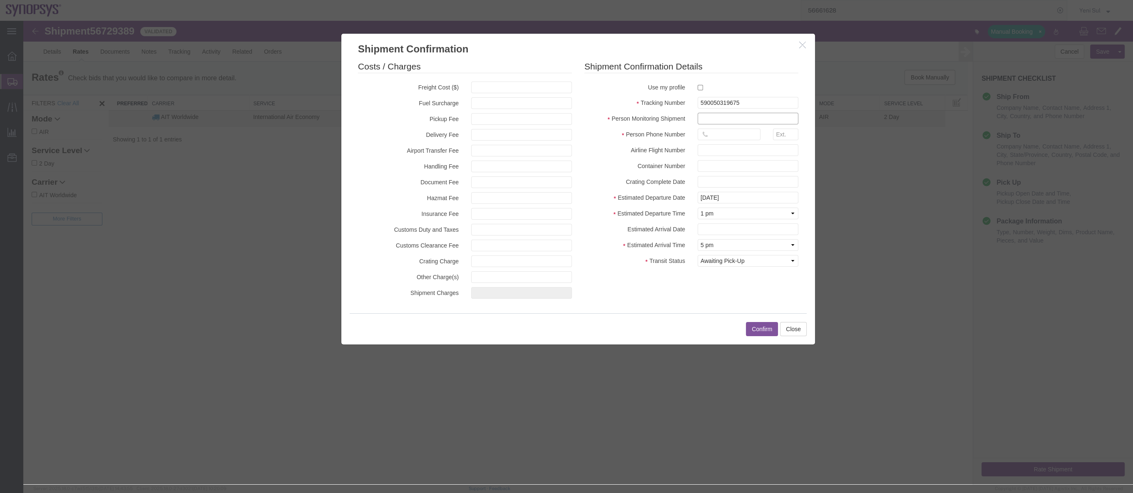
type input "S"
type input "Winnie"
click at [711, 143] on div at bounding box center [728, 137] width 75 height 16
click at [720, 137] on input "text" at bounding box center [729, 135] width 63 height 12
paste input "886-2-2791-8139"
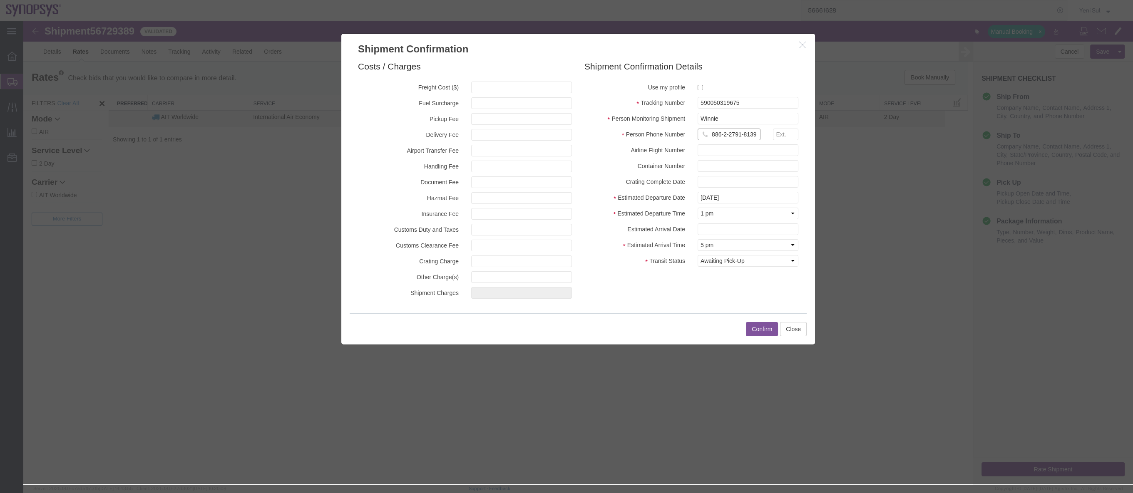
scroll to position [0, 2]
type input "886-2-2791-8139"
click at [758, 324] on button "Confirm" at bounding box center [762, 329] width 32 height 14
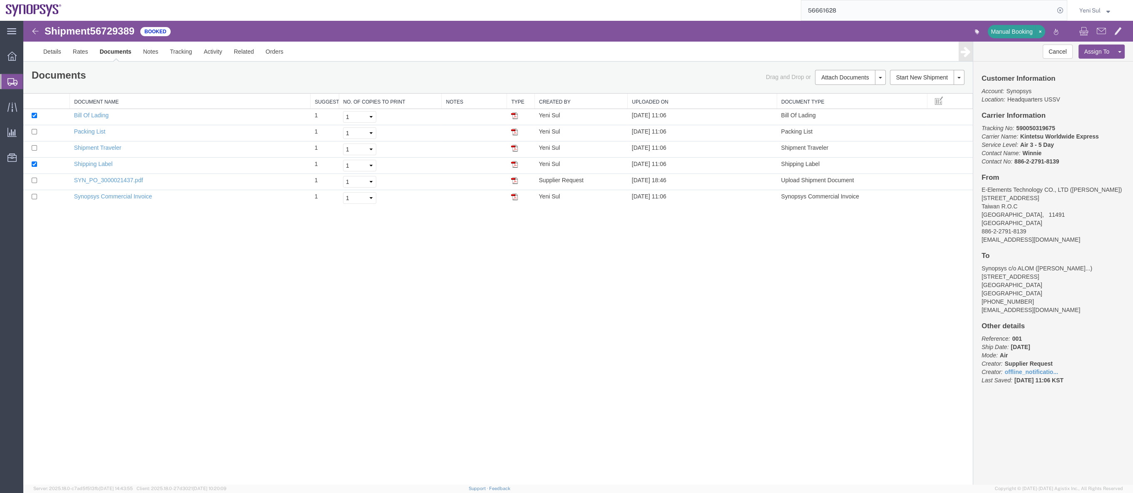
click at [751, 297] on div "Shipment 56729389 6 of 6 Booked Manual Booking Details Rates Documents Notes Tr…" at bounding box center [578, 253] width 1110 height 464
click at [59, 48] on link "Details" at bounding box center [52, 52] width 30 height 20
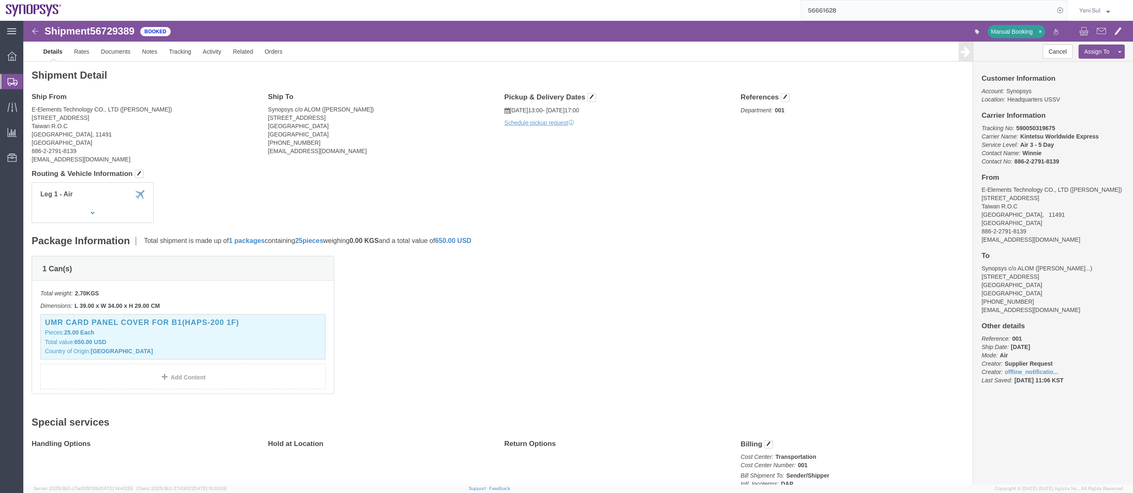
click div "1 Can(s) Total weight: 2.70 KGS Dimensions: L 39.00 x W 34.00 x H 29.00 CM Devi…"
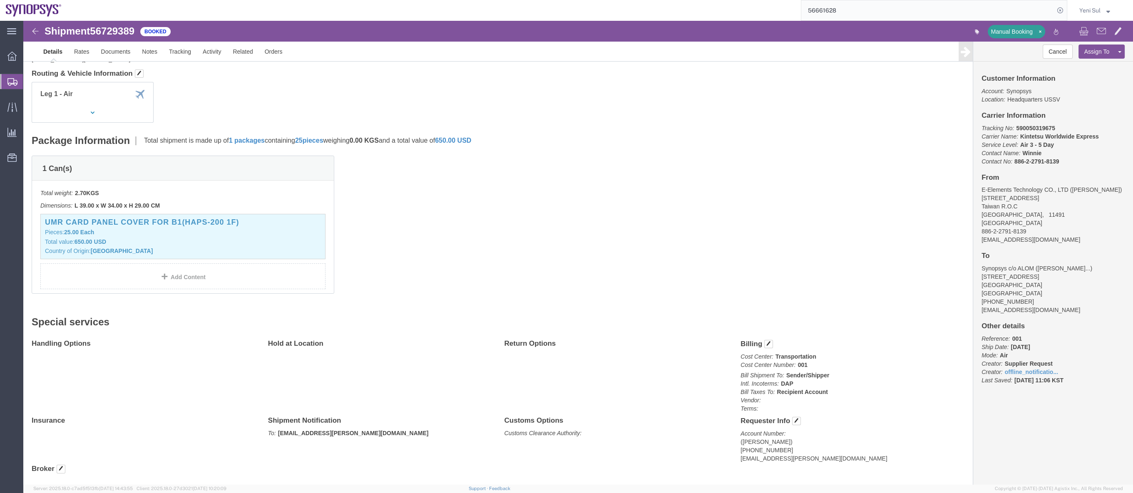
scroll to position [130, 0]
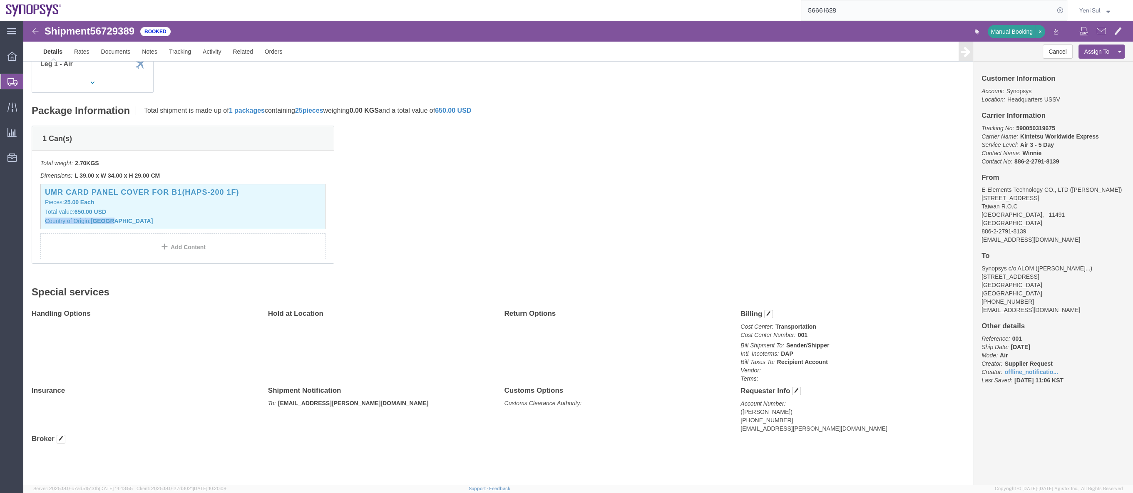
click div "1 Can(s) Total weight: 2.70 KGS Dimensions: L 39.00 x W 34.00 x H 29.00 CM Devi…"
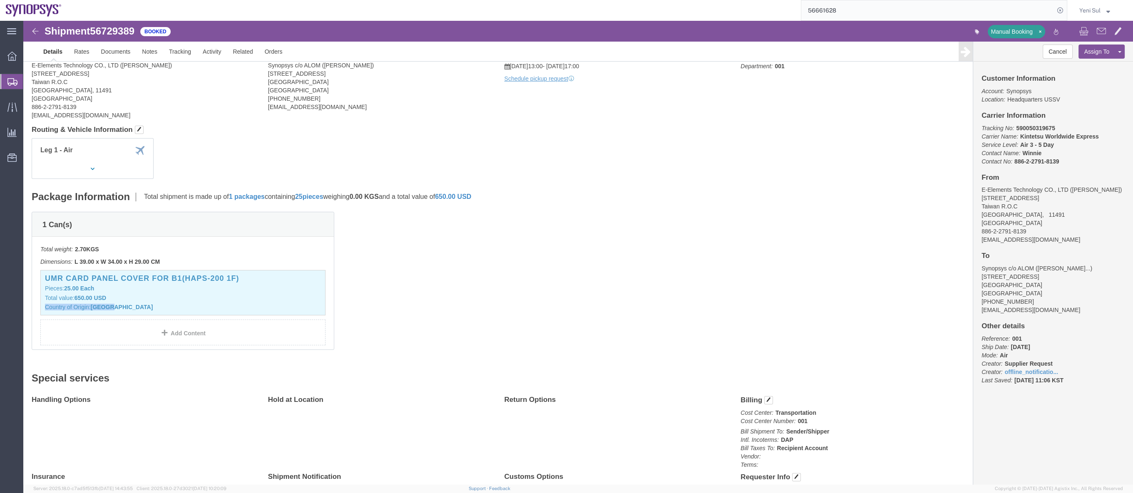
scroll to position [0, 0]
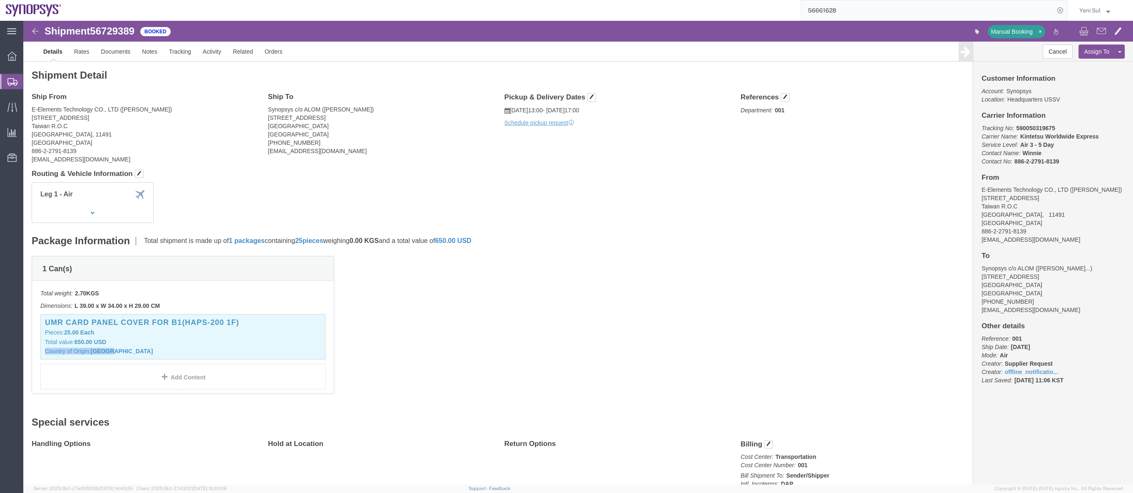
click div "1 Can(s) Total weight: 2.70 KGS Dimensions: L 39.00 x W 34.00 x H 29.00 CM Devi…"
click at [0, 0] on span "Shipment Manager" at bounding box center [0, 0] width 0 height 0
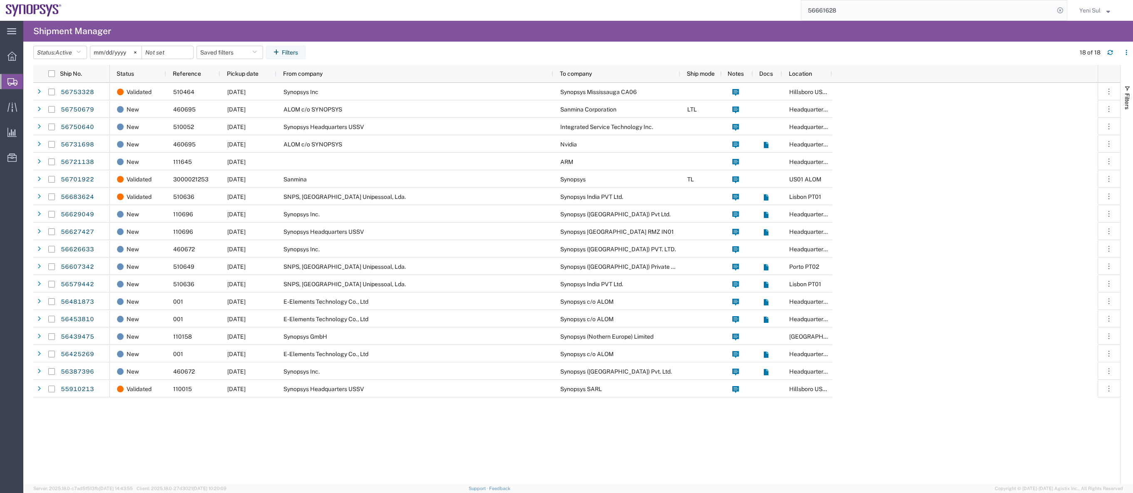
click at [540, 435] on div "Validated 510464 [DATE] Synopsys Inc Synopsys [GEOGRAPHIC_DATA] CA06 [GEOGRAPHI…" at bounding box center [604, 284] width 988 height 402
click at [470, 437] on div "Validated 510464 [DATE] Synopsys Inc Synopsys [GEOGRAPHIC_DATA] CA06 [GEOGRAPHI…" at bounding box center [604, 284] width 988 height 402
drag, startPoint x: 408, startPoint y: 438, endPoint x: 406, endPoint y: 430, distance: 7.2
click at [408, 438] on div "Validated 510464 [DATE] Synopsys Inc Synopsys [GEOGRAPHIC_DATA] CA06 [GEOGRAPHI…" at bounding box center [604, 284] width 988 height 402
click at [443, 454] on div "Validated 510464 [DATE] Synopsys Inc Synopsys [GEOGRAPHIC_DATA] CA06 [GEOGRAPHI…" at bounding box center [604, 284] width 988 height 402
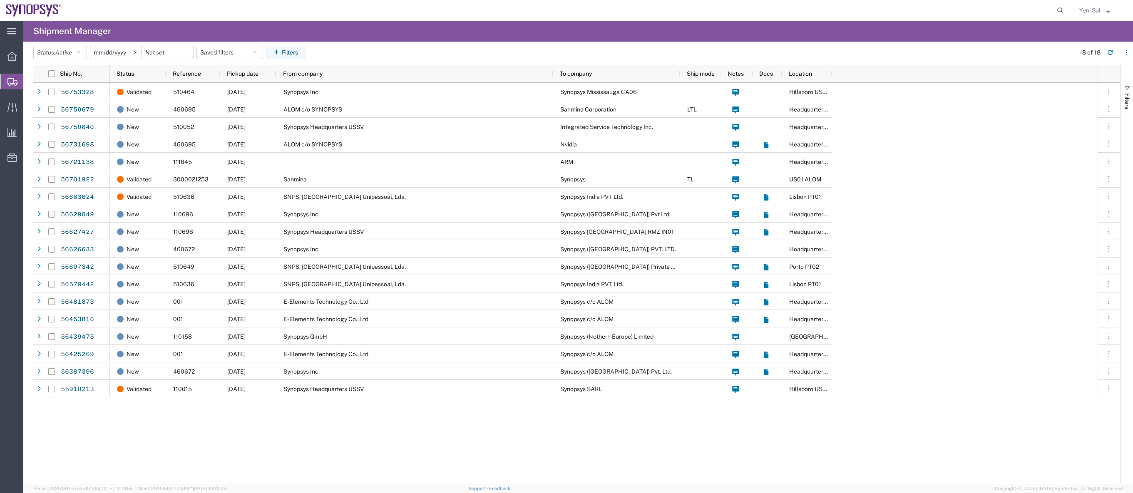
click at [556, 418] on div "Validated 510464 [DATE] Synopsys Inc Synopsys [GEOGRAPHIC_DATA] CA06 [GEOGRAPHI…" at bounding box center [604, 284] width 988 height 402
click at [0, 0] on span "Shipment Manager" at bounding box center [0, 0] width 0 height 0
